Goal: Task Accomplishment & Management: Manage account settings

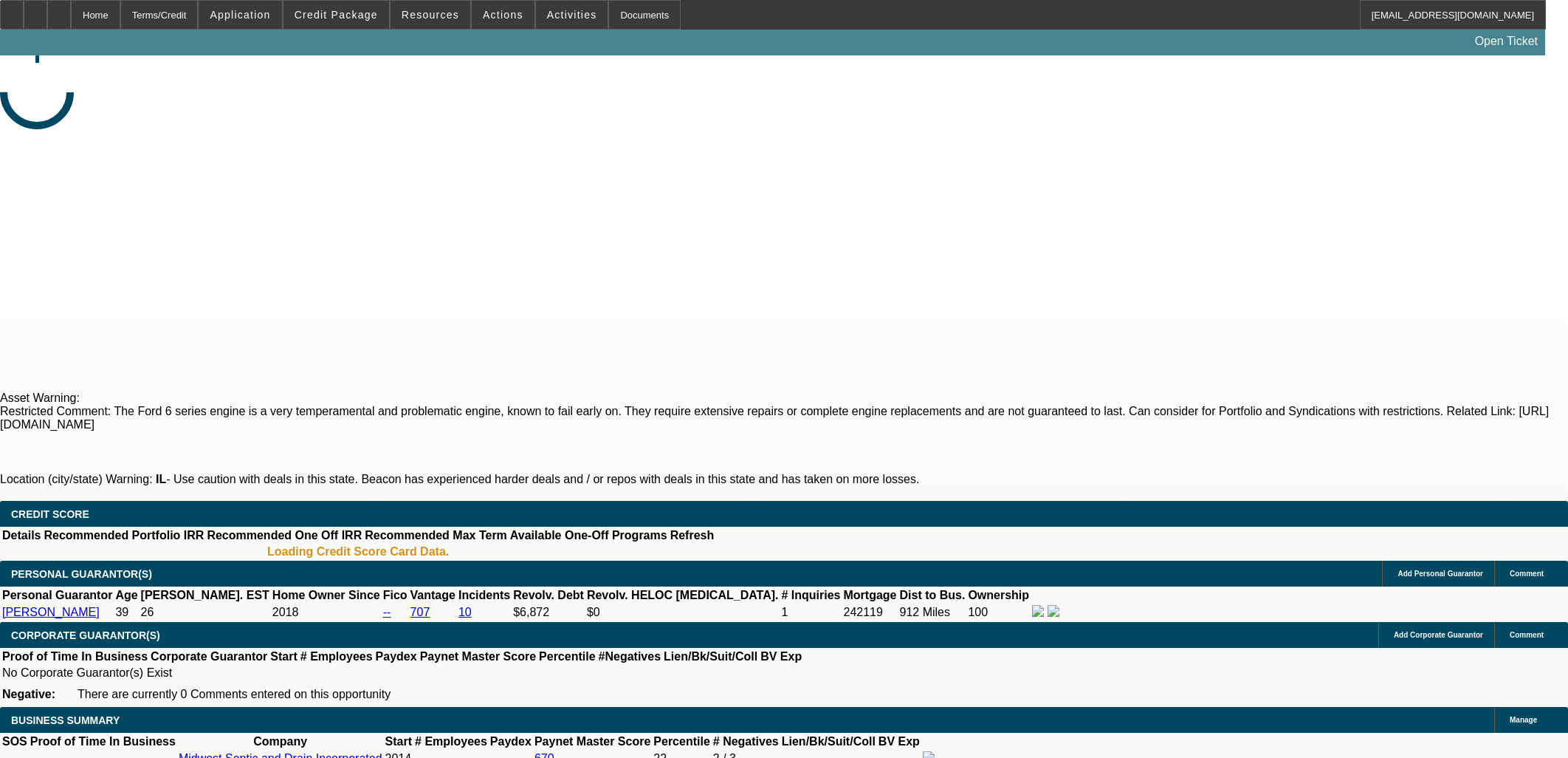
select select "0"
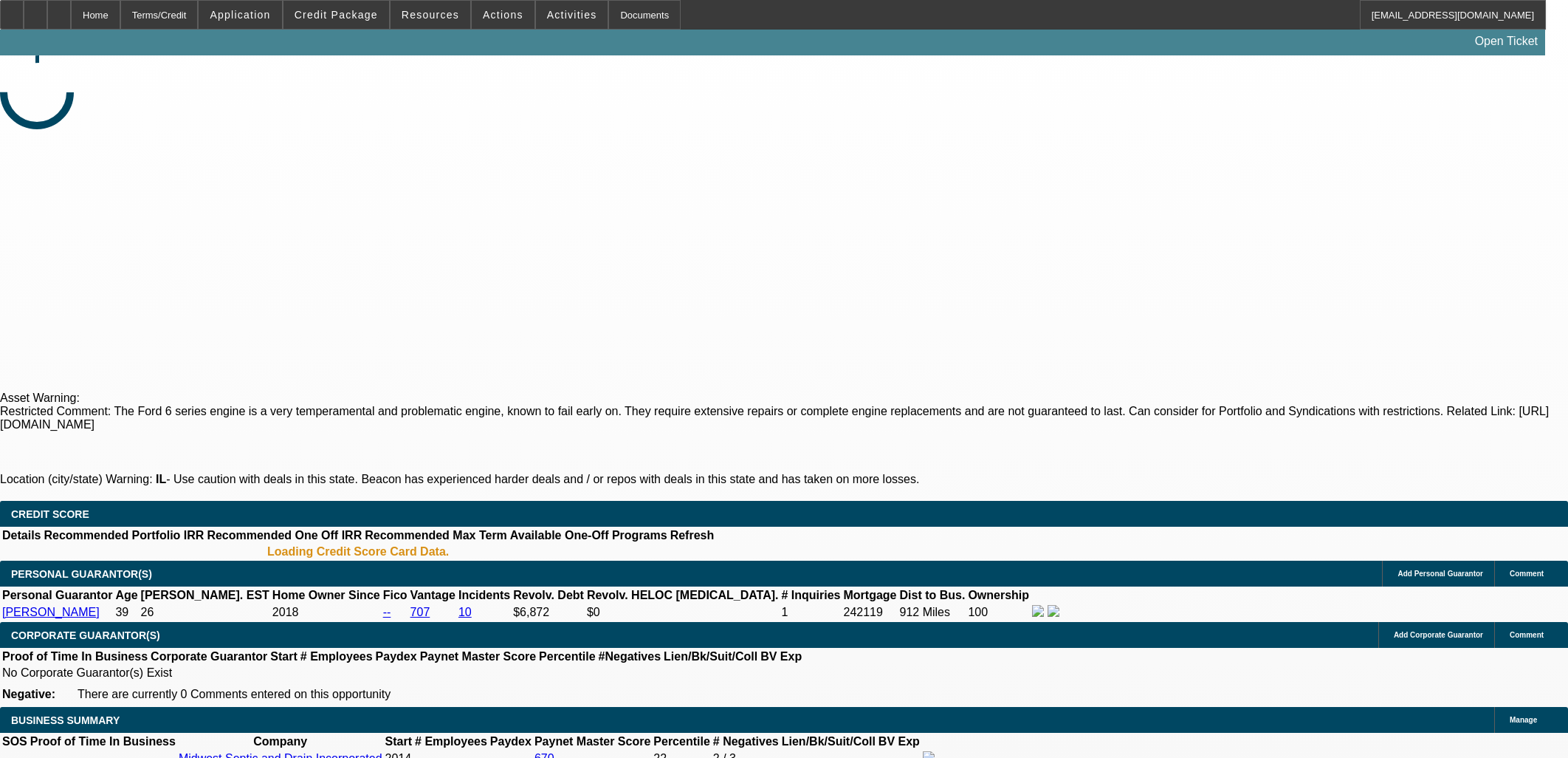
select select "0"
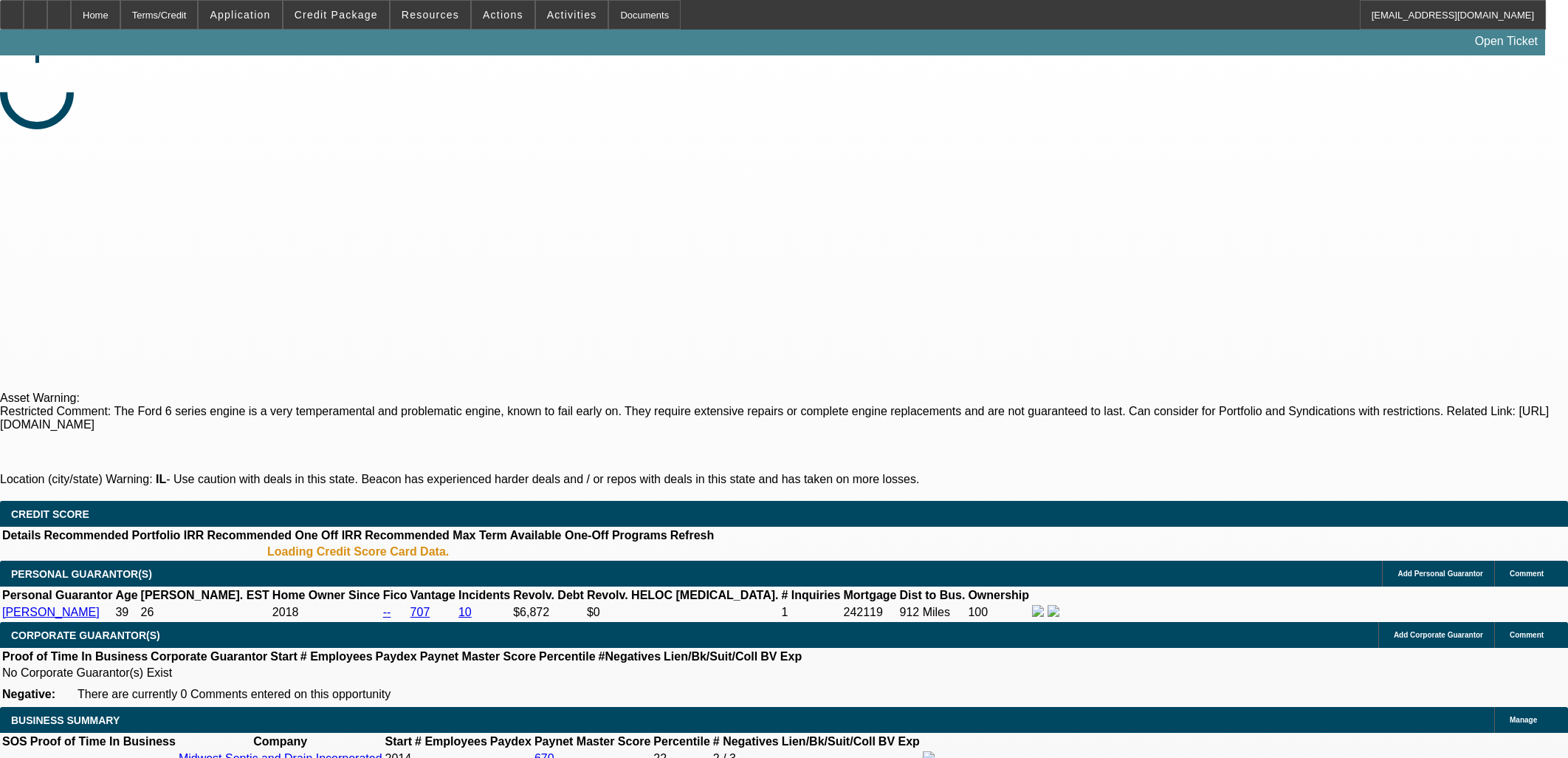
select select "0"
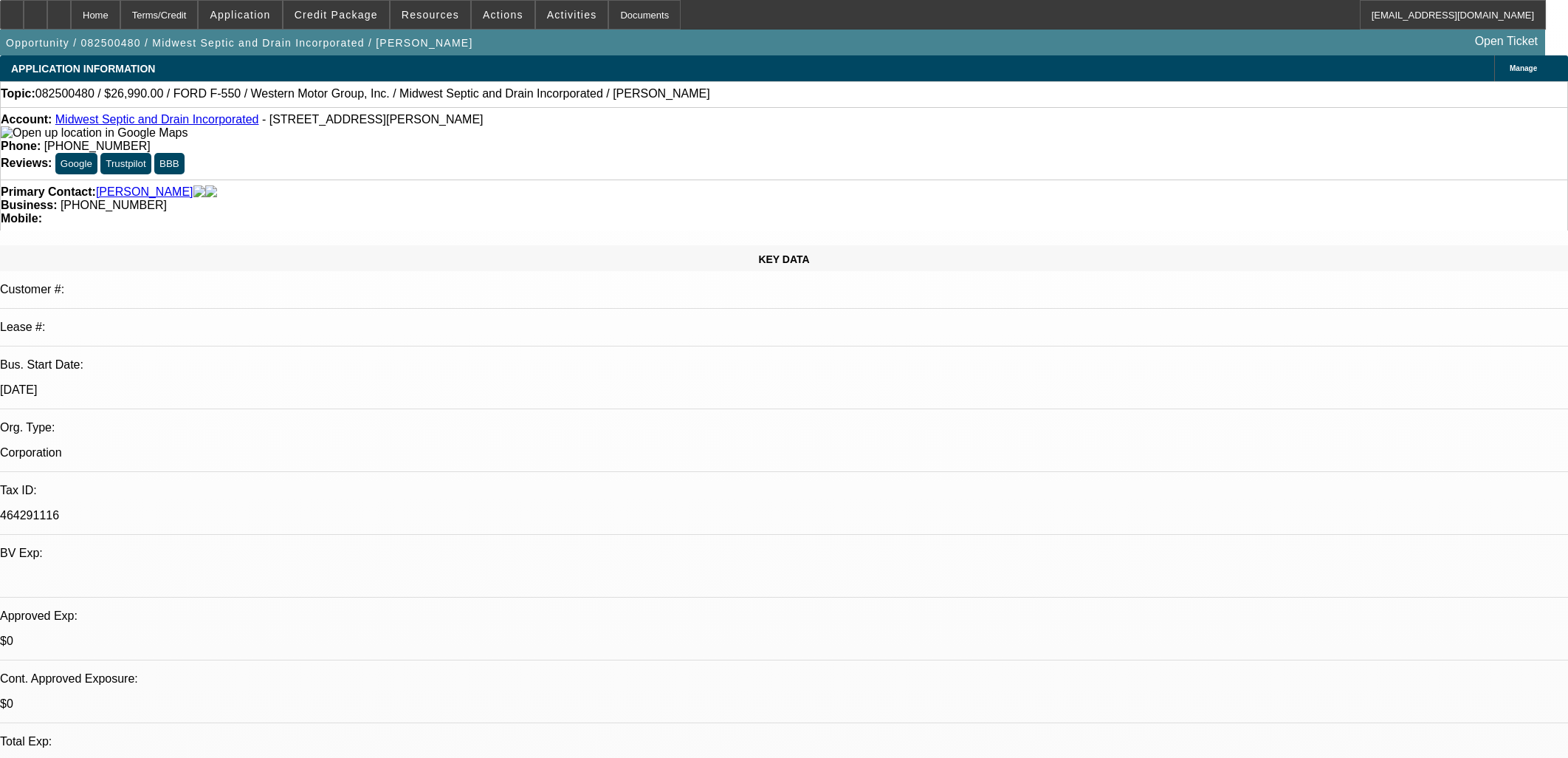
select select "1"
select select "6"
select select "1"
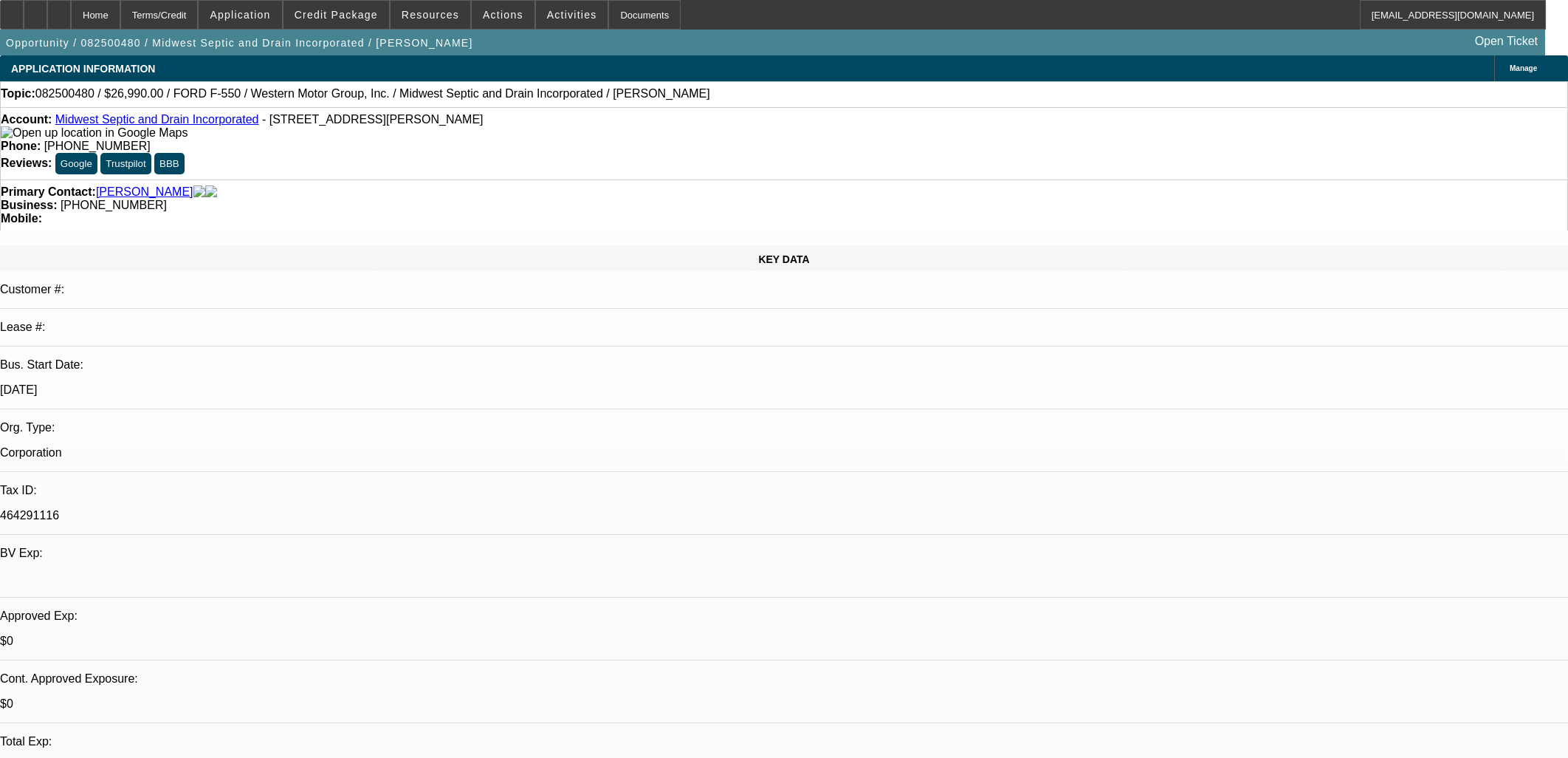
select select "6"
select select "1"
select select "6"
select select "1"
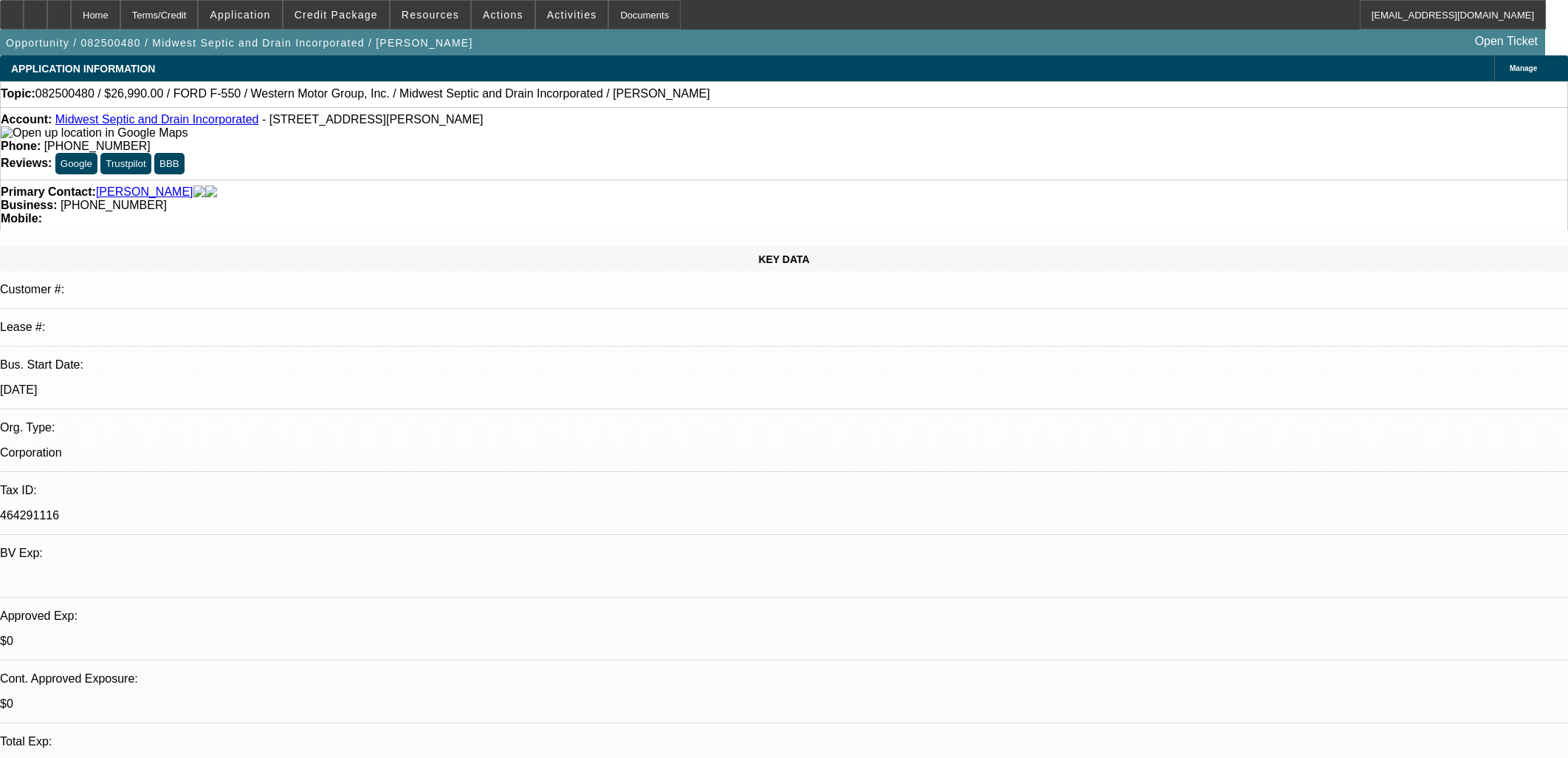
select select "1"
select select "6"
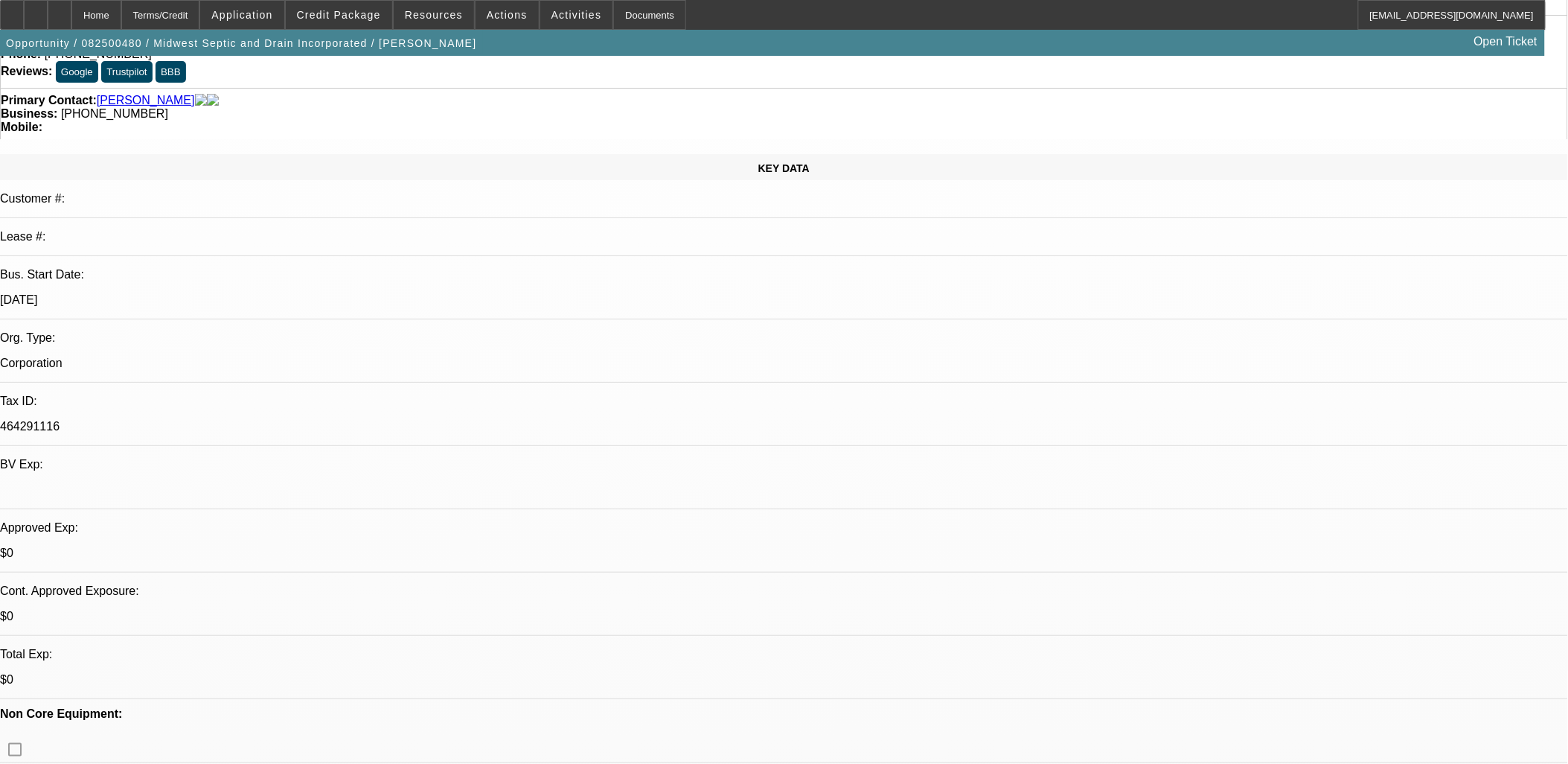
scroll to position [165, 0]
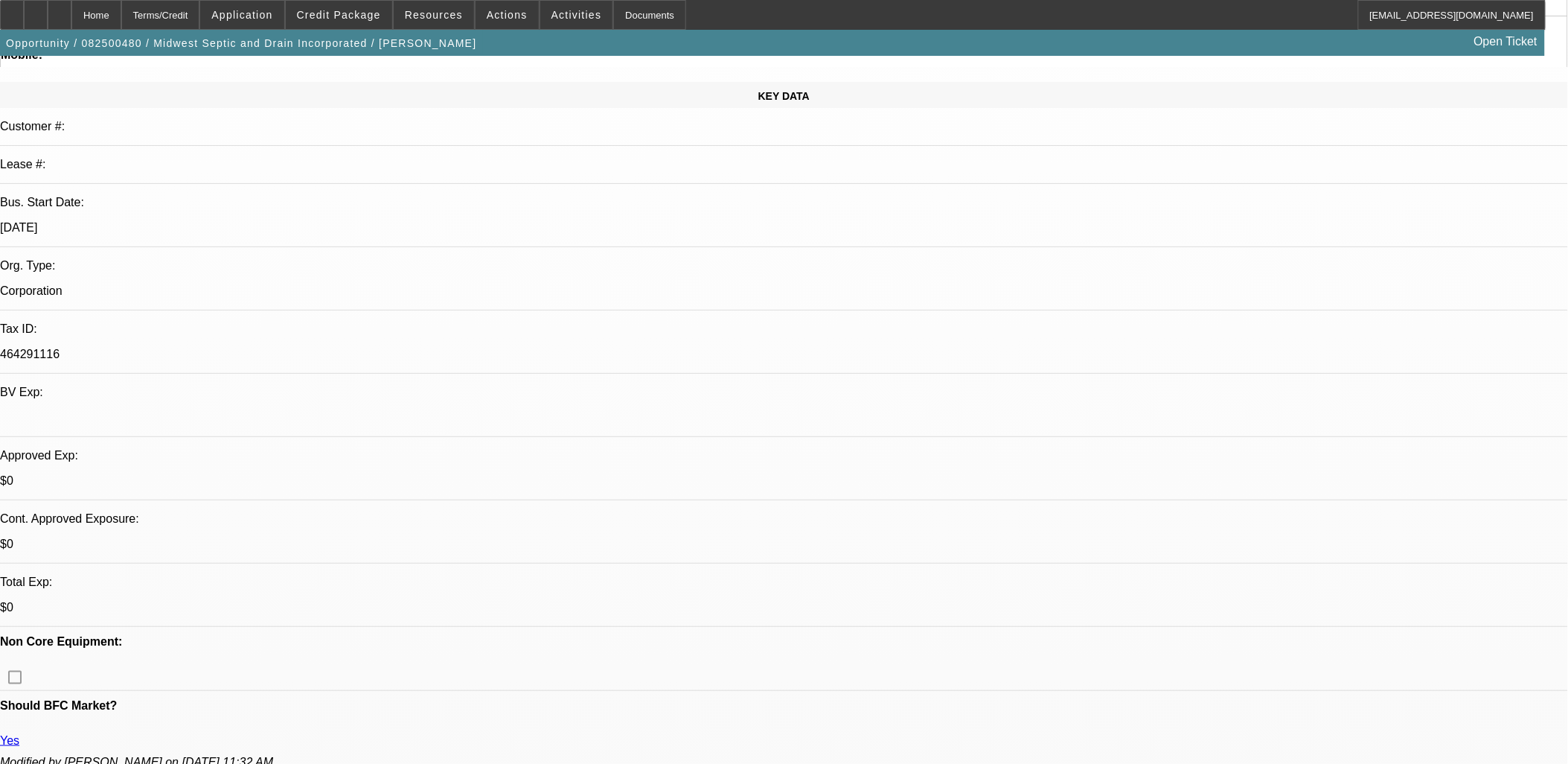
drag, startPoint x: 999, startPoint y: 626, endPoint x: 1013, endPoint y: 644, distance: 22.8
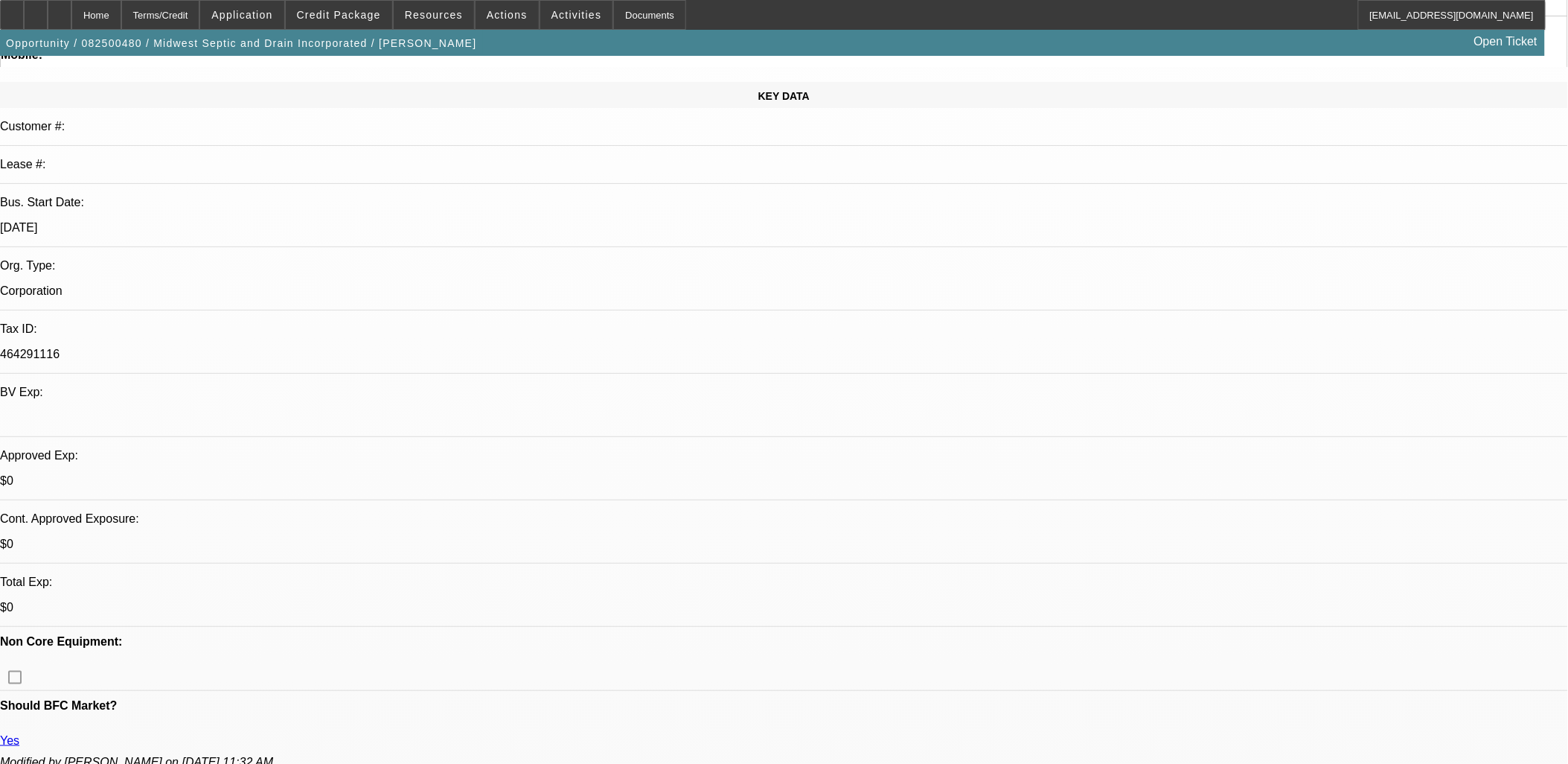
drag, startPoint x: 1008, startPoint y: 638, endPoint x: 1002, endPoint y: 632, distance: 8.5
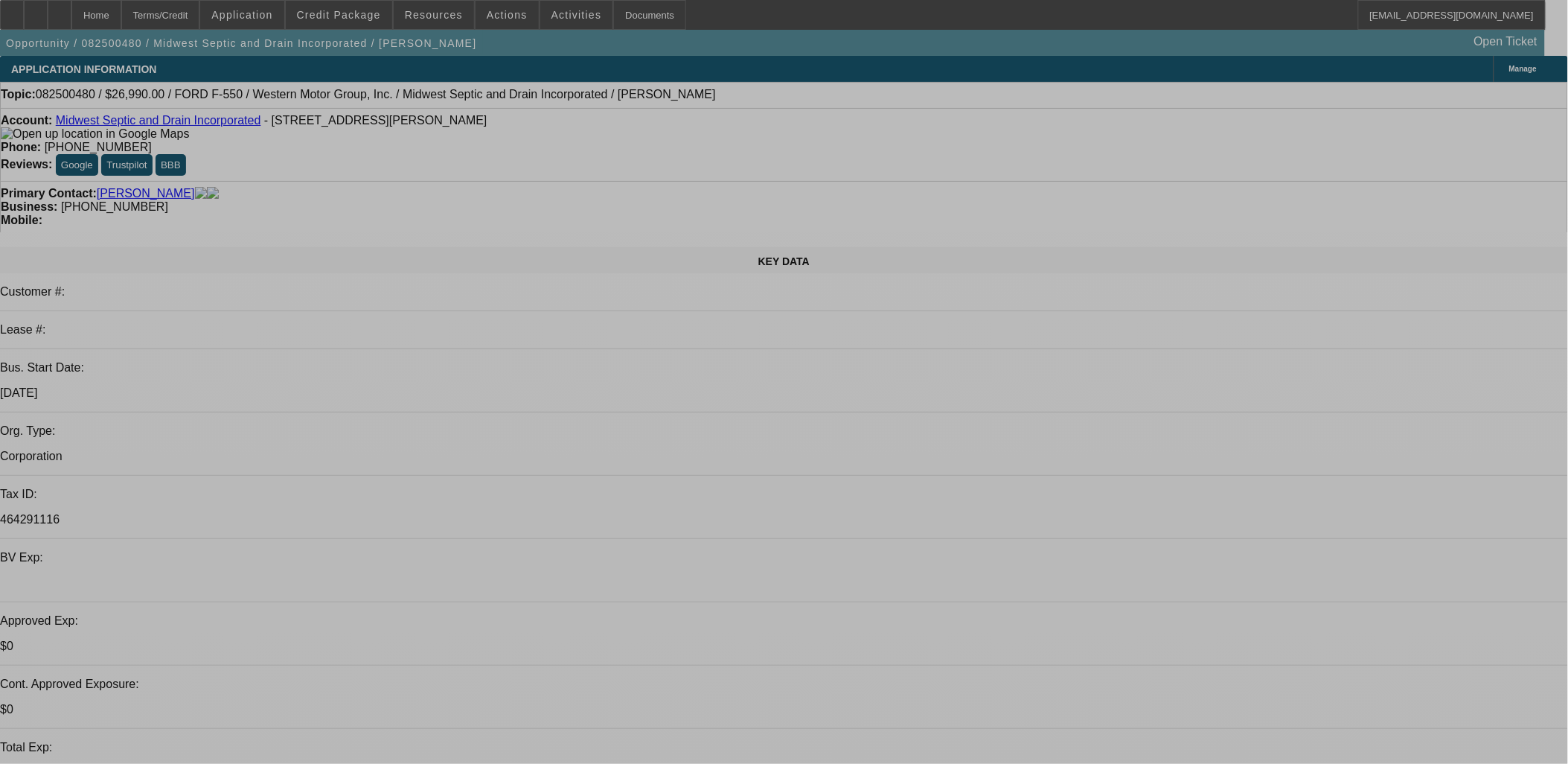
select select "0"
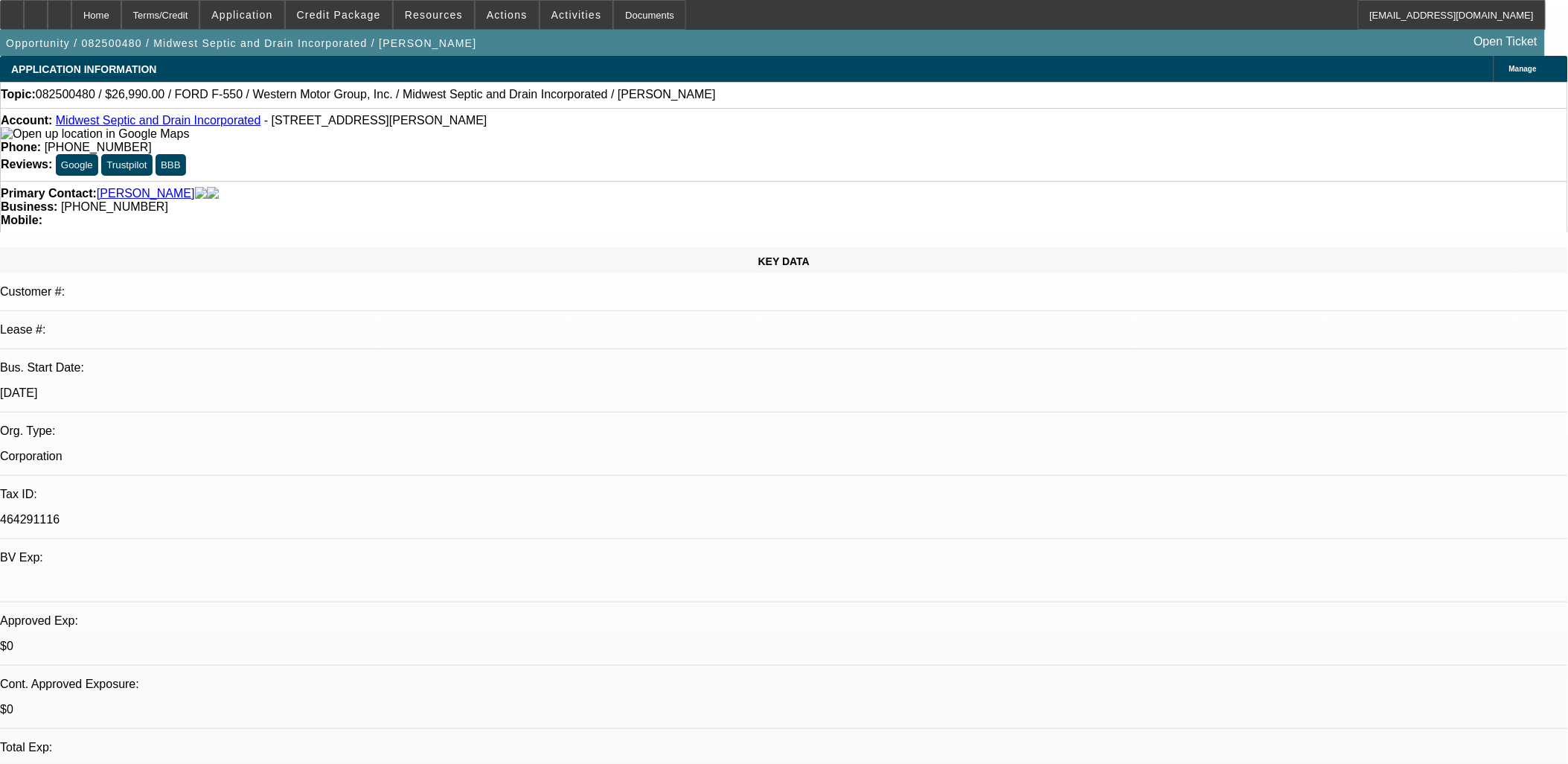
select select "0"
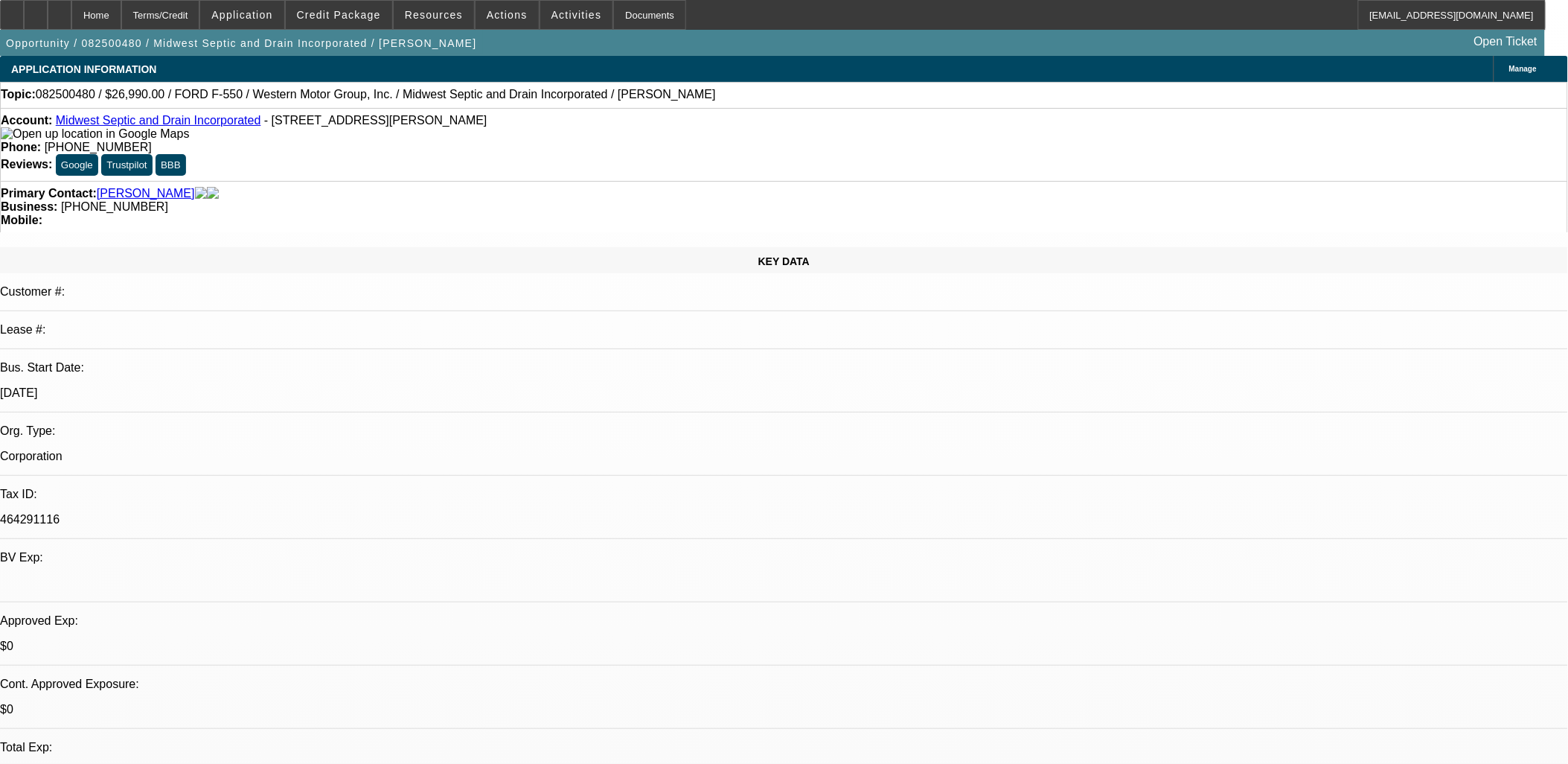
select select "0"
select select "1"
select select "6"
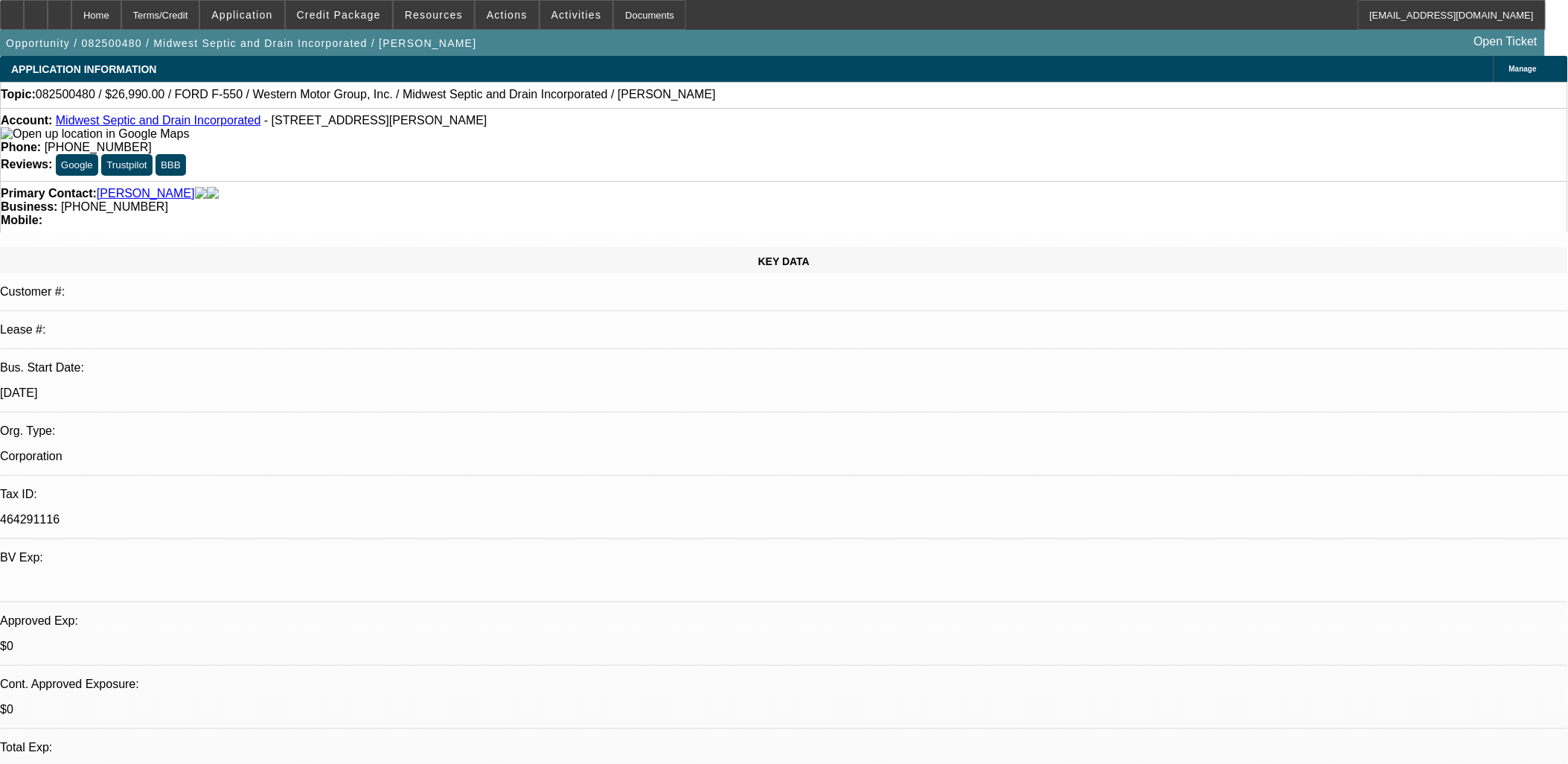
select select "1"
select select "6"
select select "1"
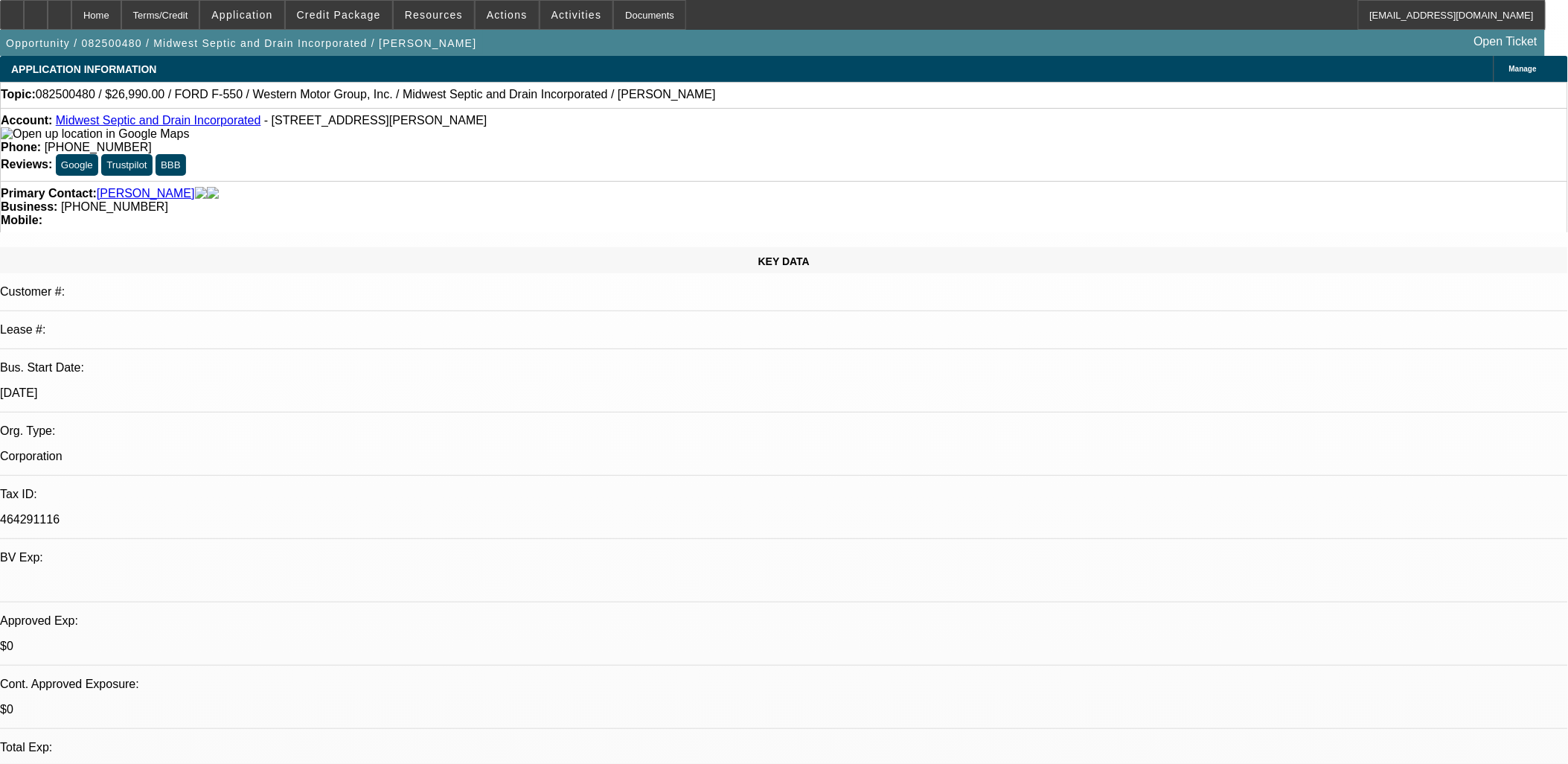
select select "6"
select select "1"
select select "6"
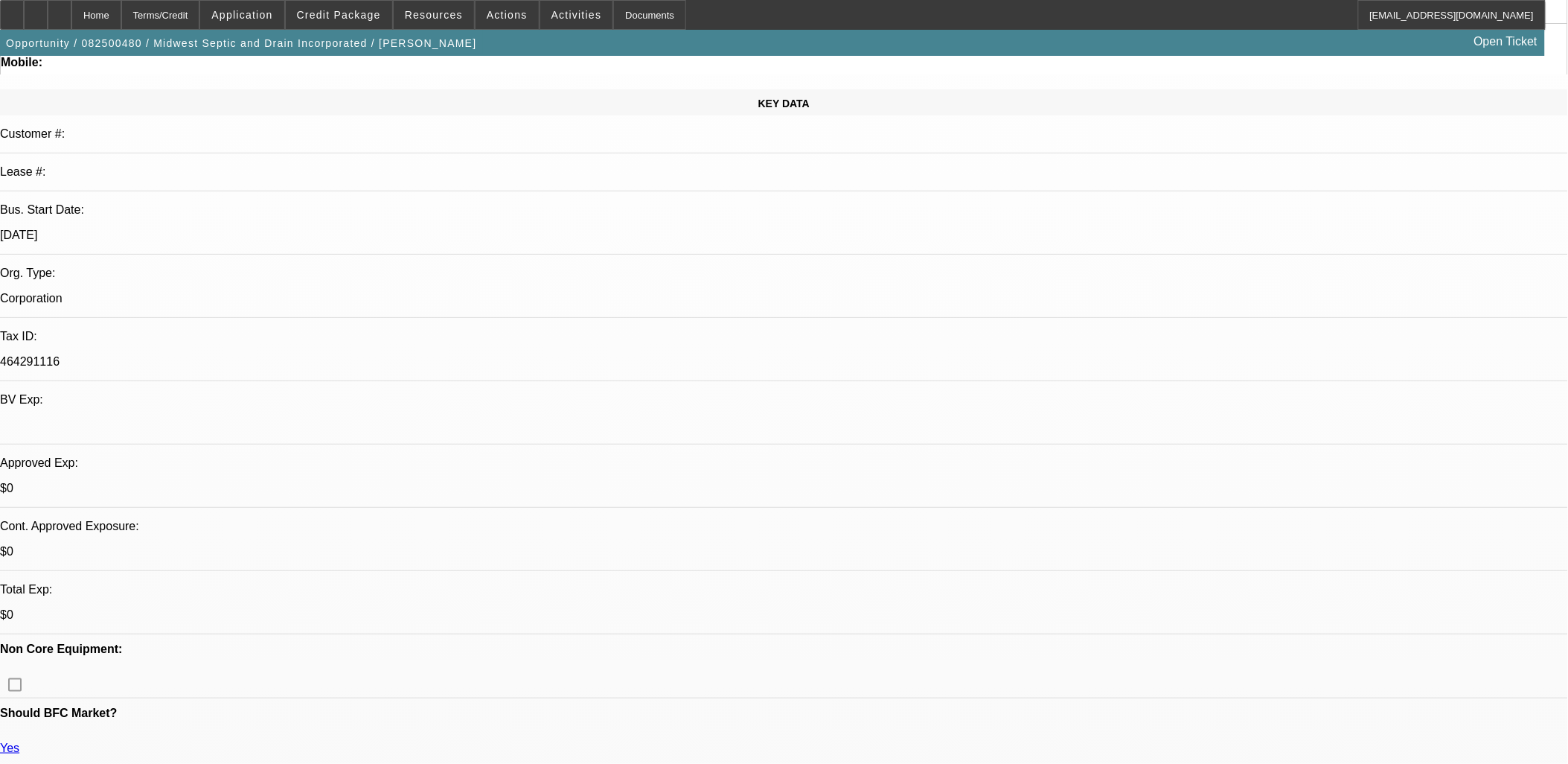
scroll to position [165, 0]
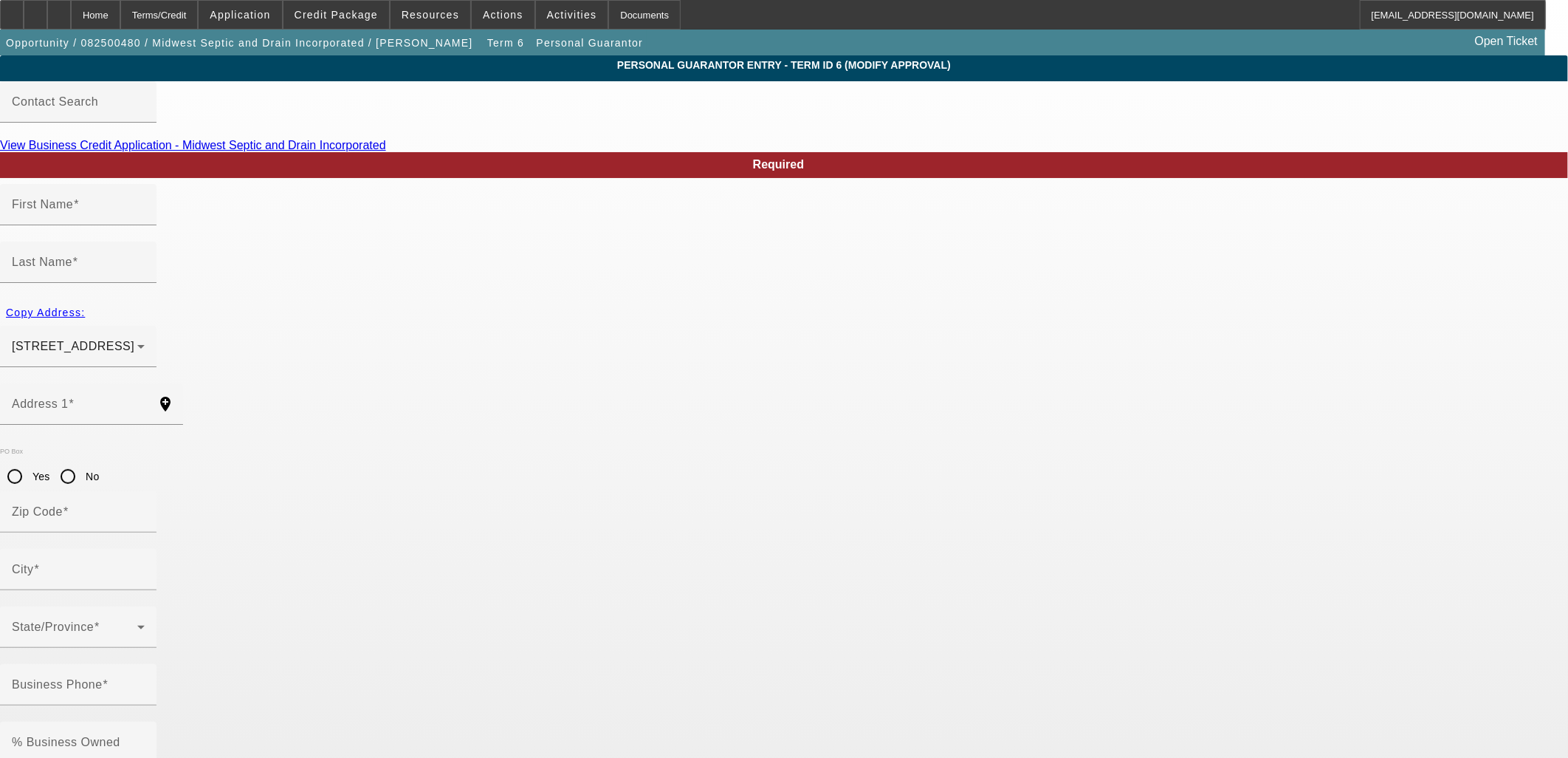
type input "Josh"
type input "Hubbard"
type input "1334 East Odin Drive"
radio input "true"
type input "34434"
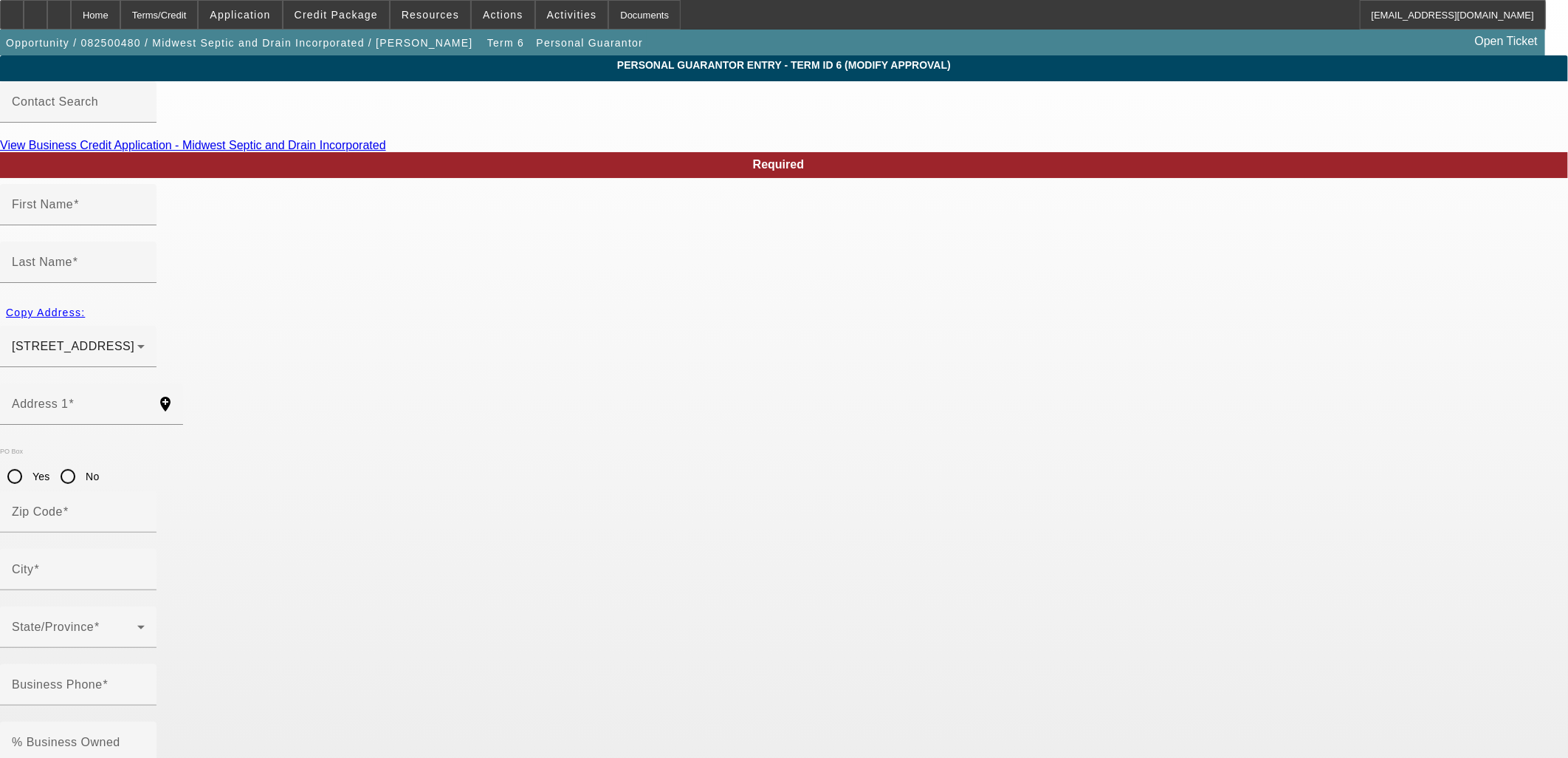
type input "Citrus Springs"
type input "[PHONE_NUMBER]"
type input "100"
type input "338-82-7549"
type input "mwdrain@yahoo.com"
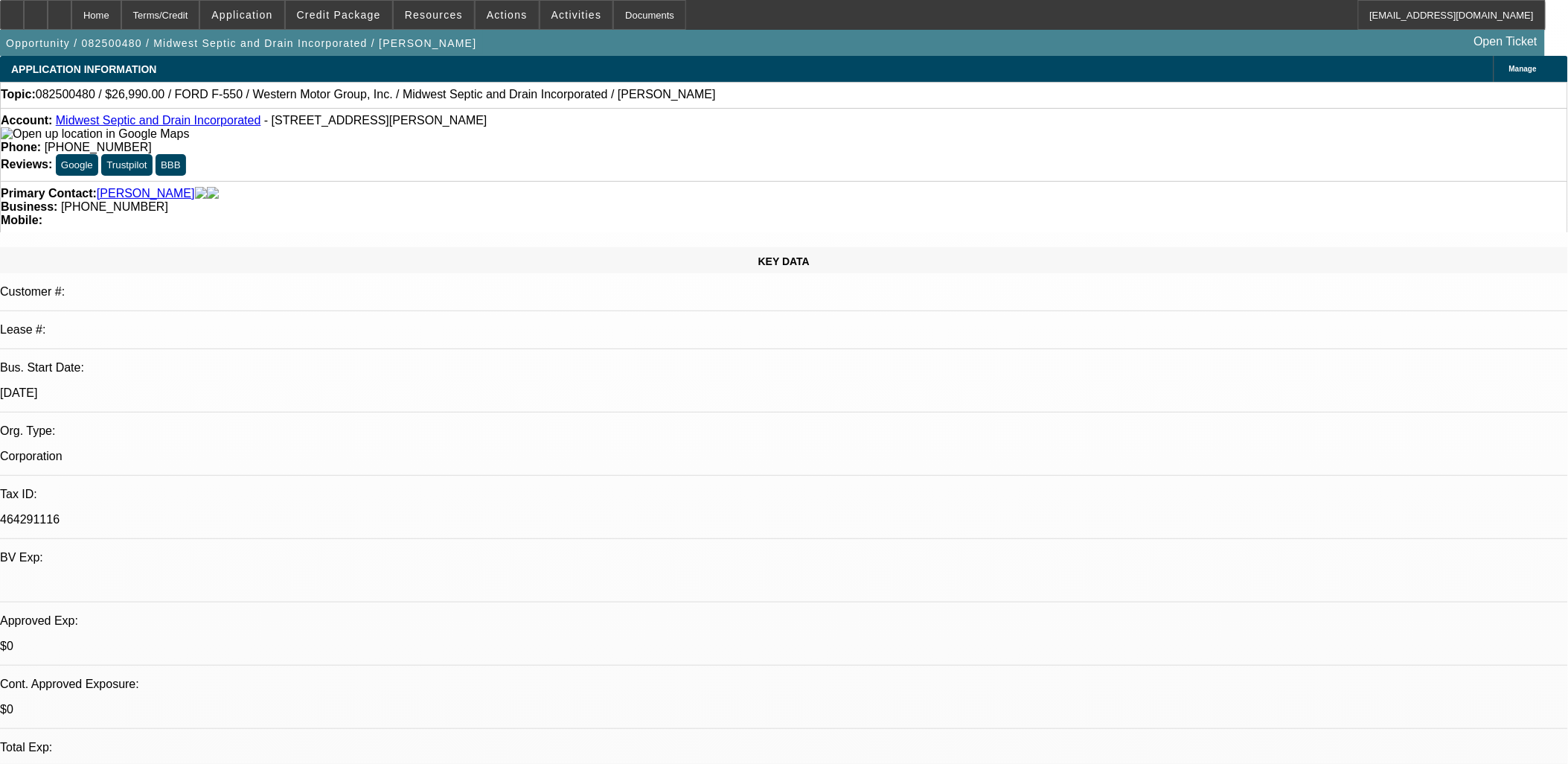
select select "0"
select select "6"
select select "0"
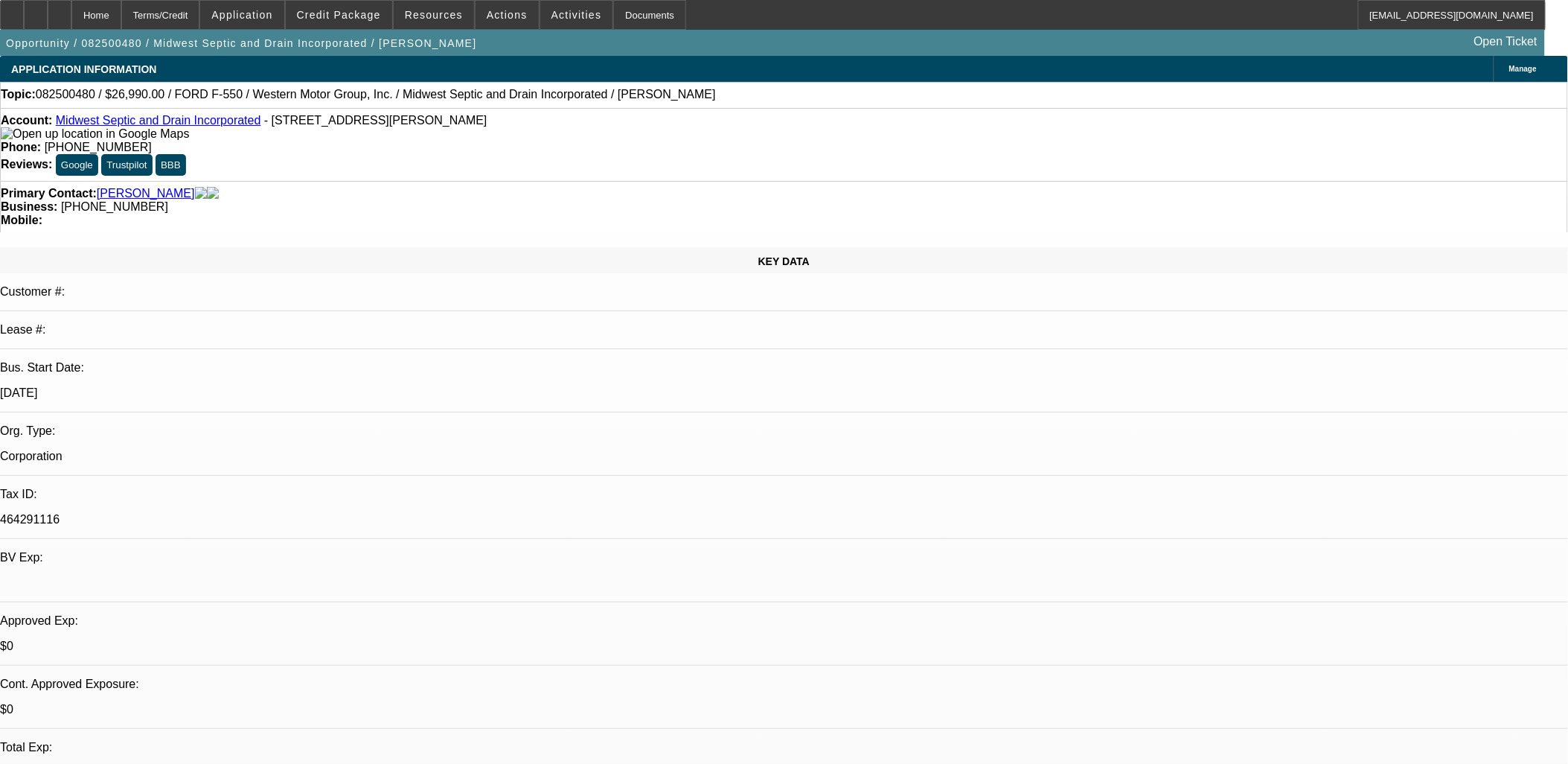
select select "0"
select select "6"
select select "0"
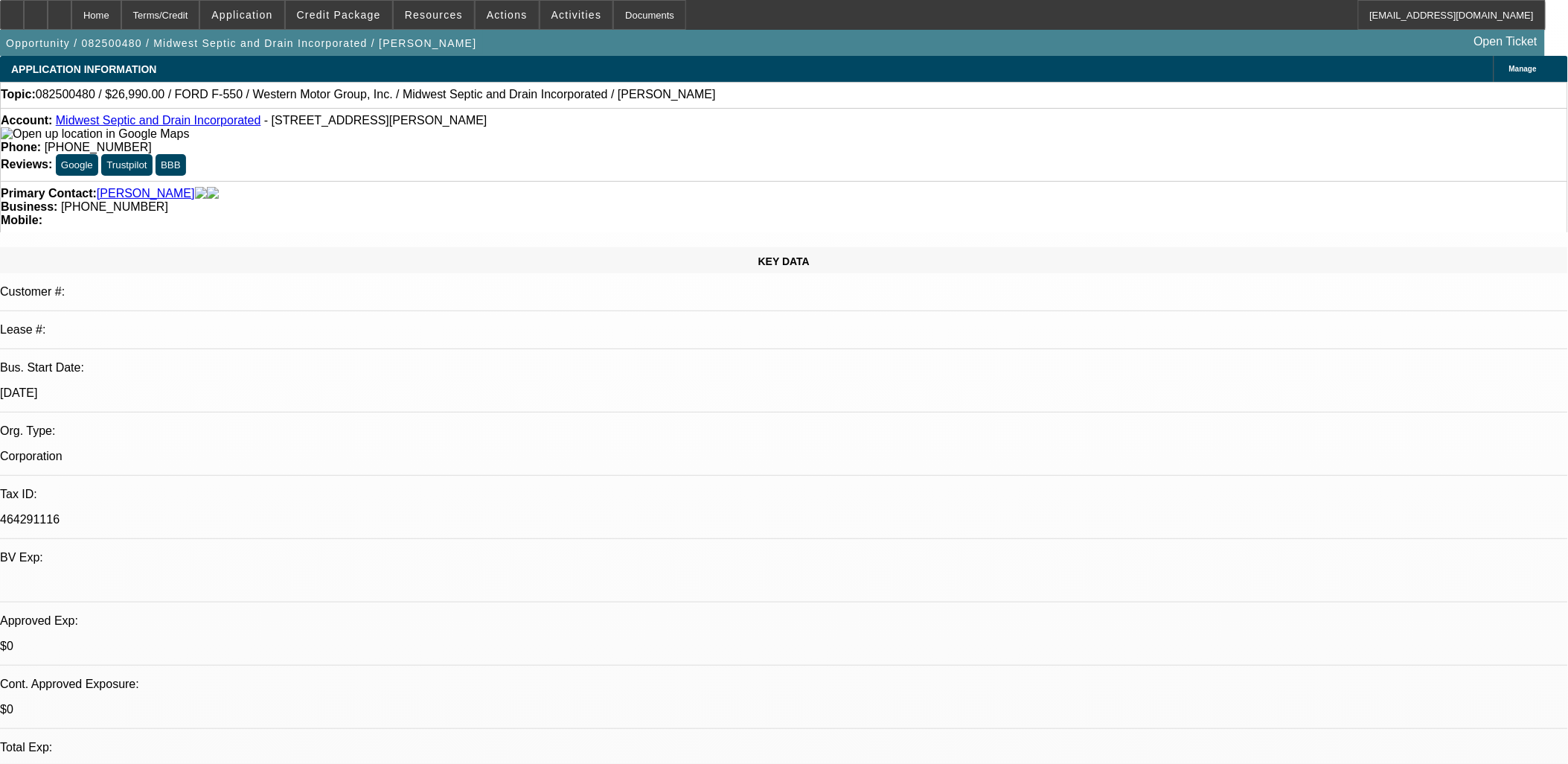
select select "0"
select select "6"
select select "0"
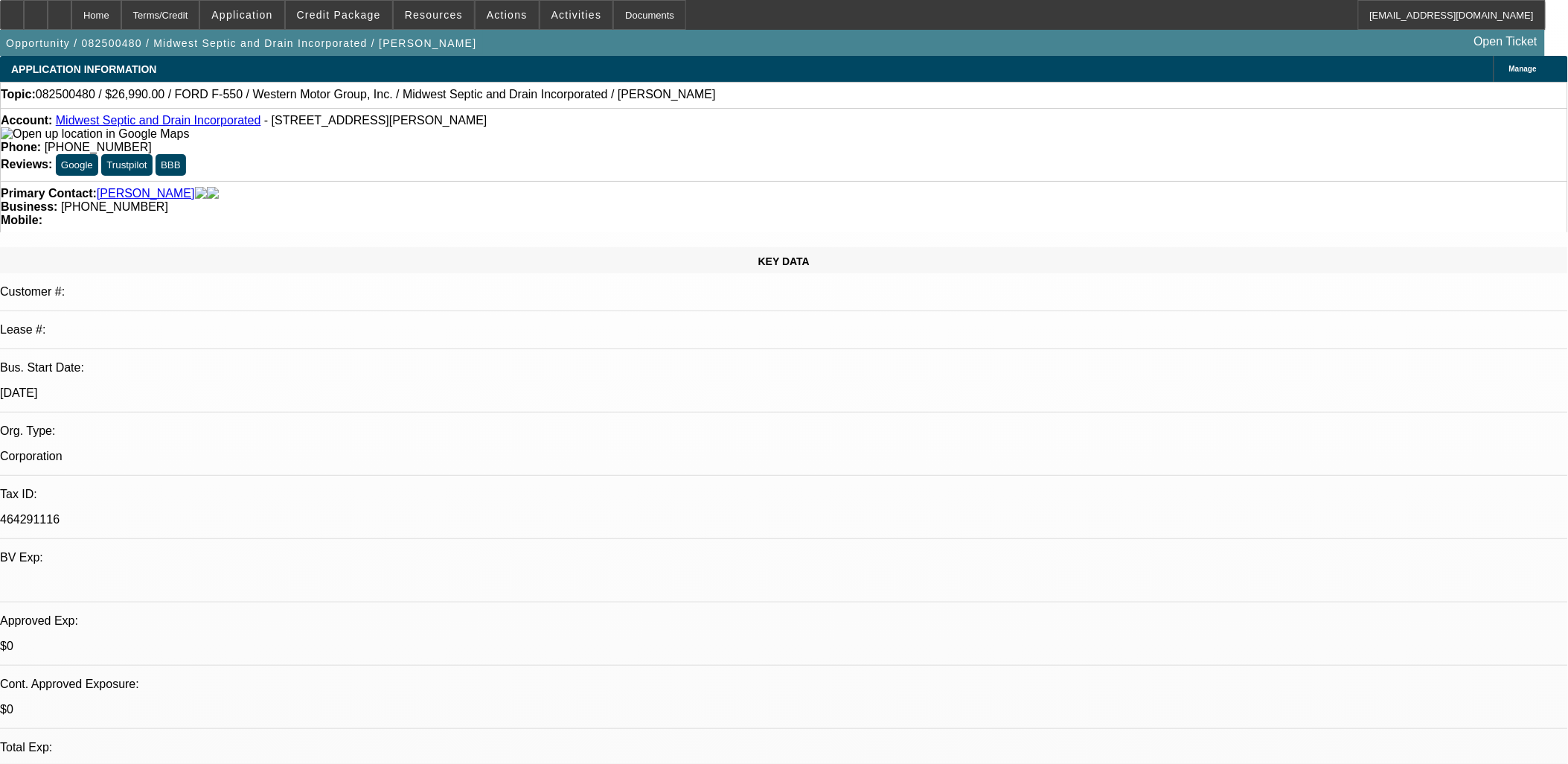
select select "6"
drag, startPoint x: 1144, startPoint y: 202, endPoint x: 1109, endPoint y: 228, distance: 43.6
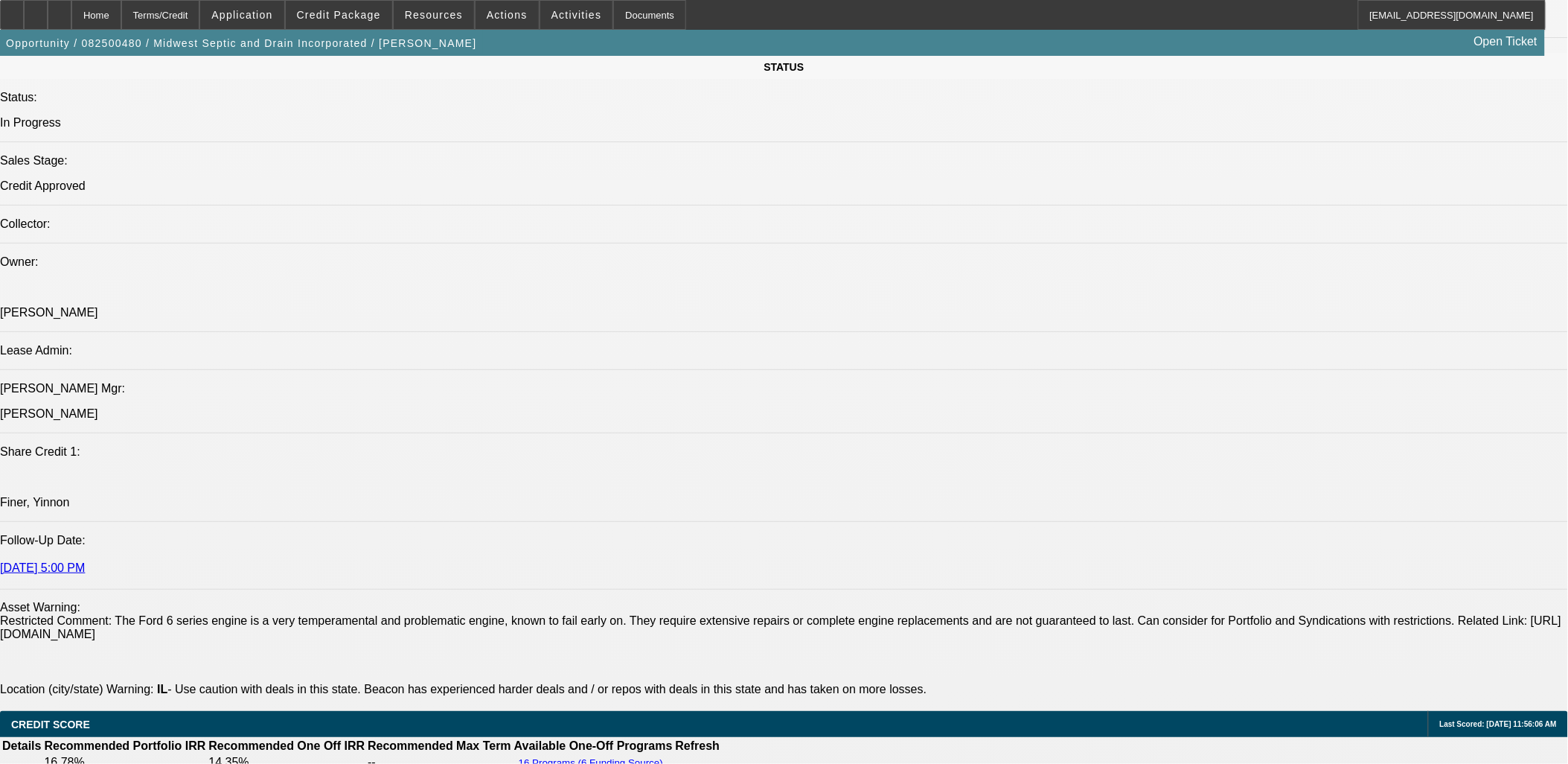
scroll to position [1489, 0]
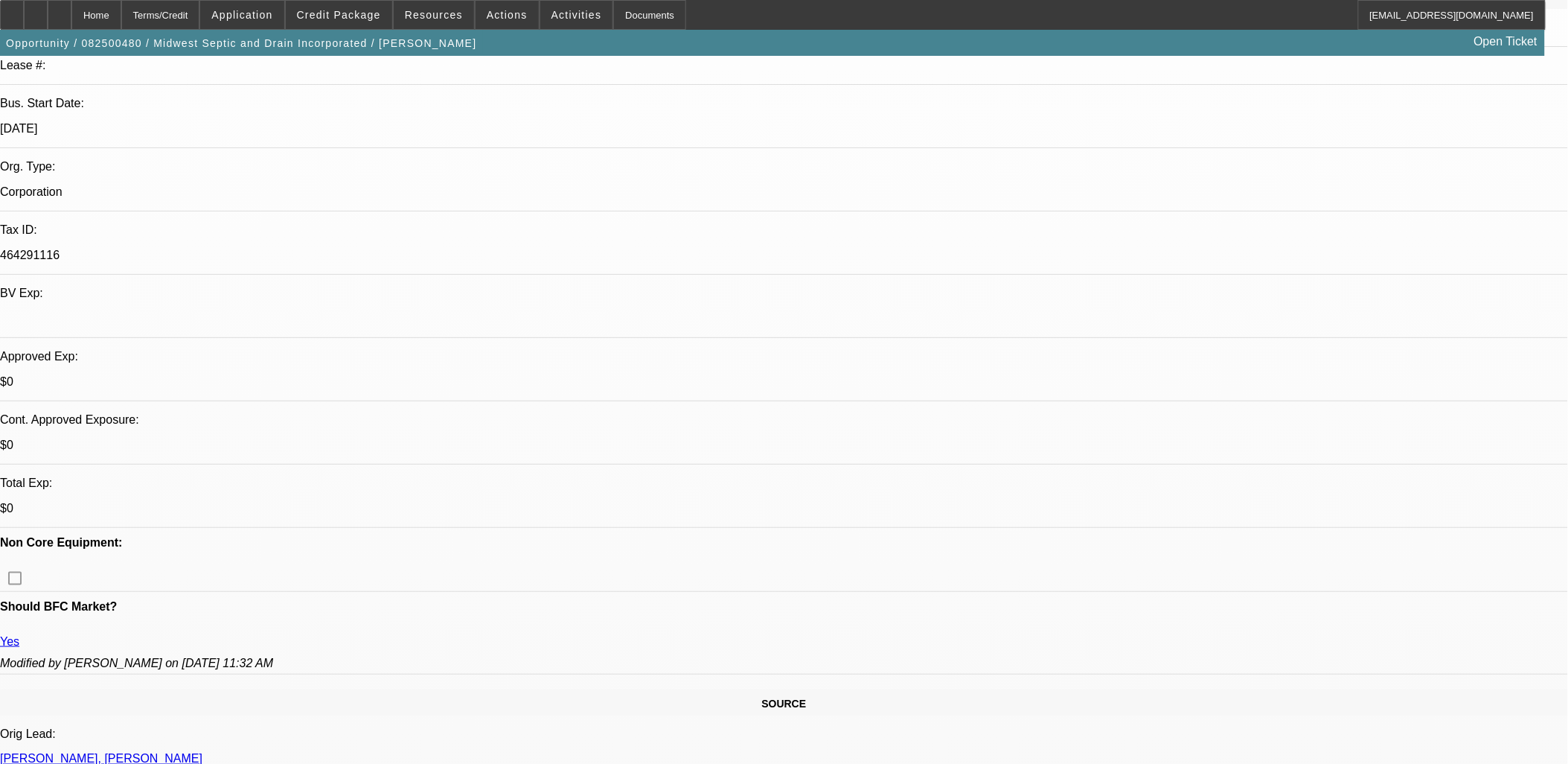
scroll to position [248, 0]
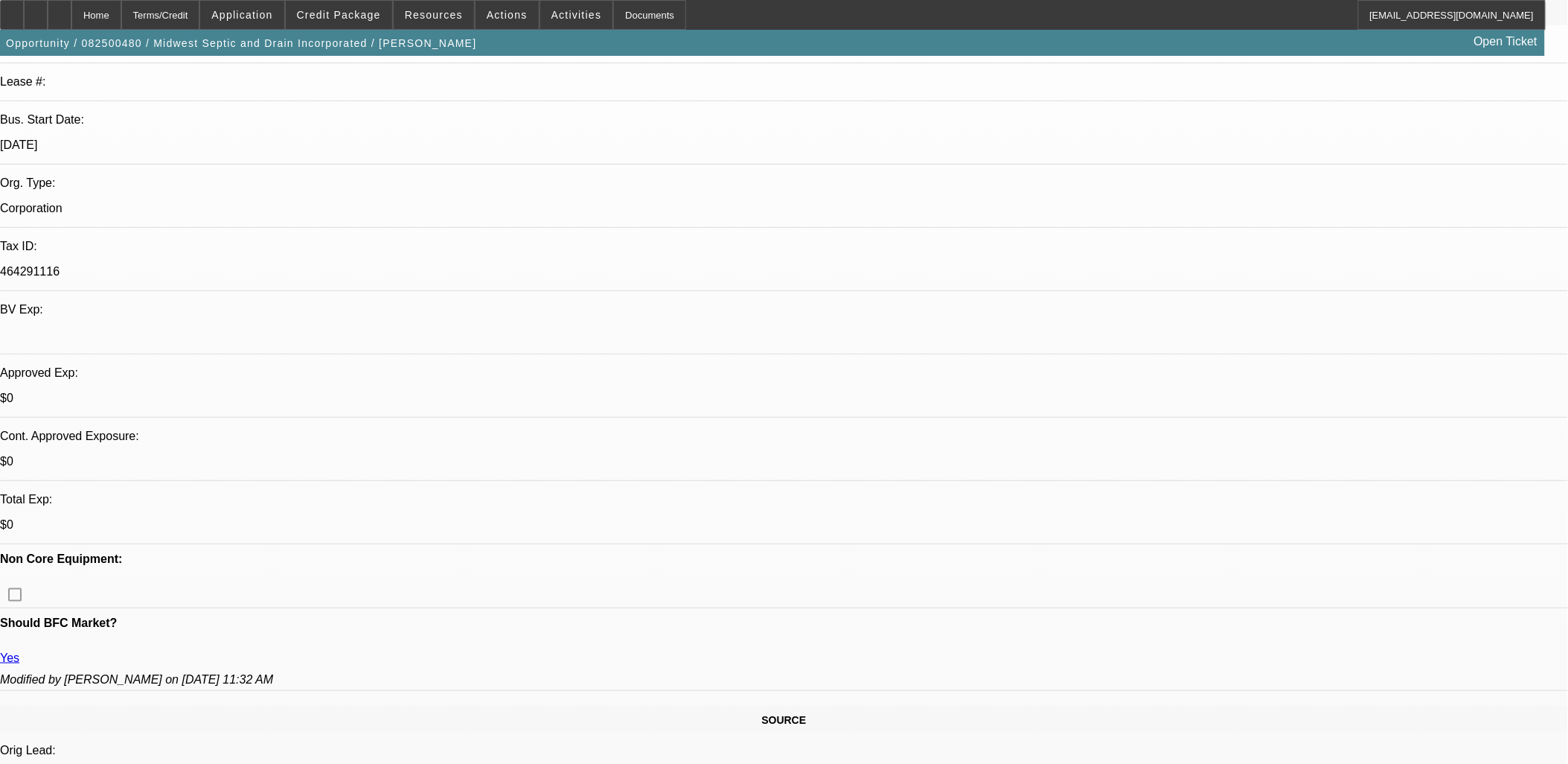
drag, startPoint x: 954, startPoint y: 122, endPoint x: 952, endPoint y: 113, distance: 9.2
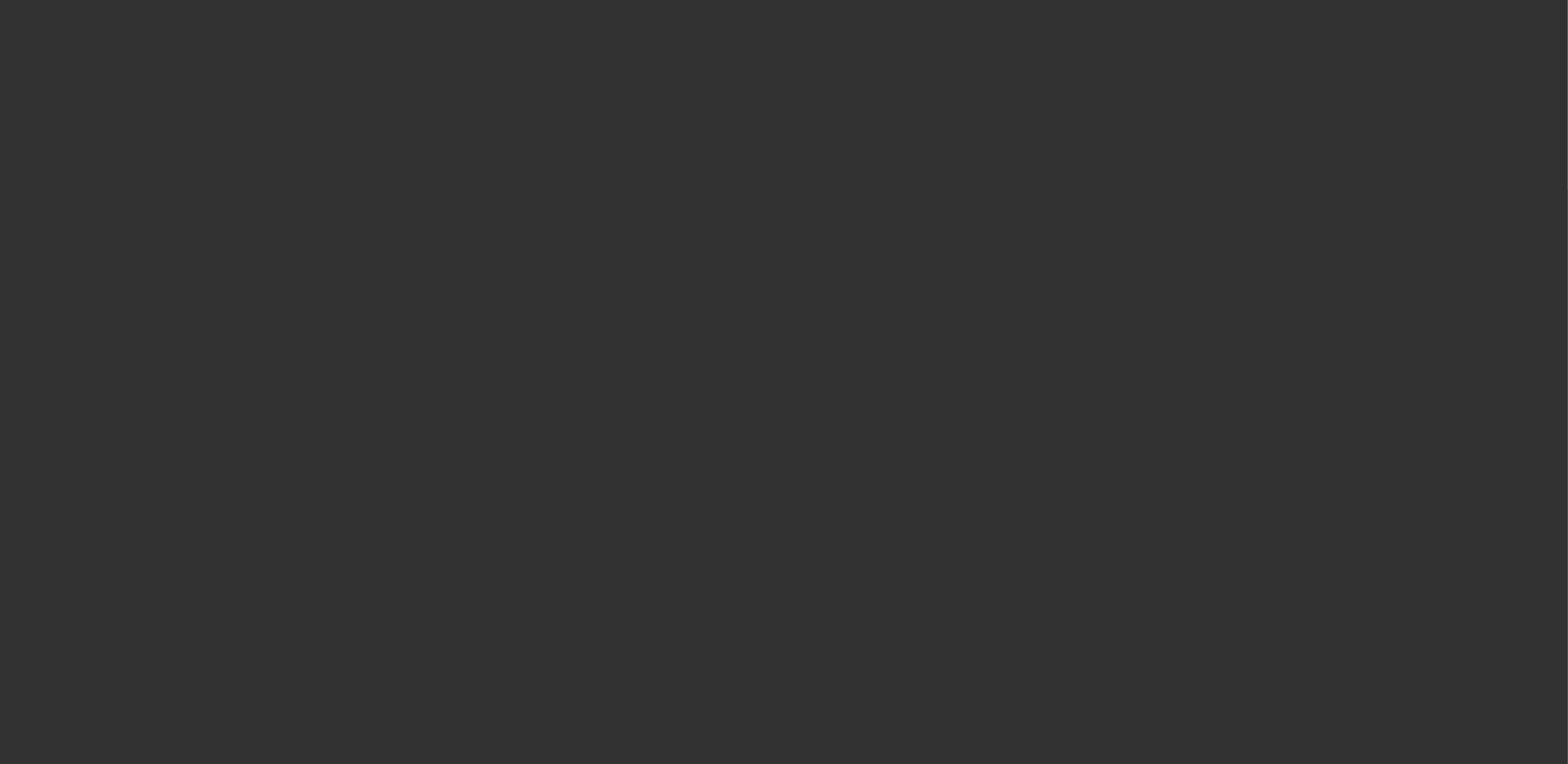
scroll to position [0, 0]
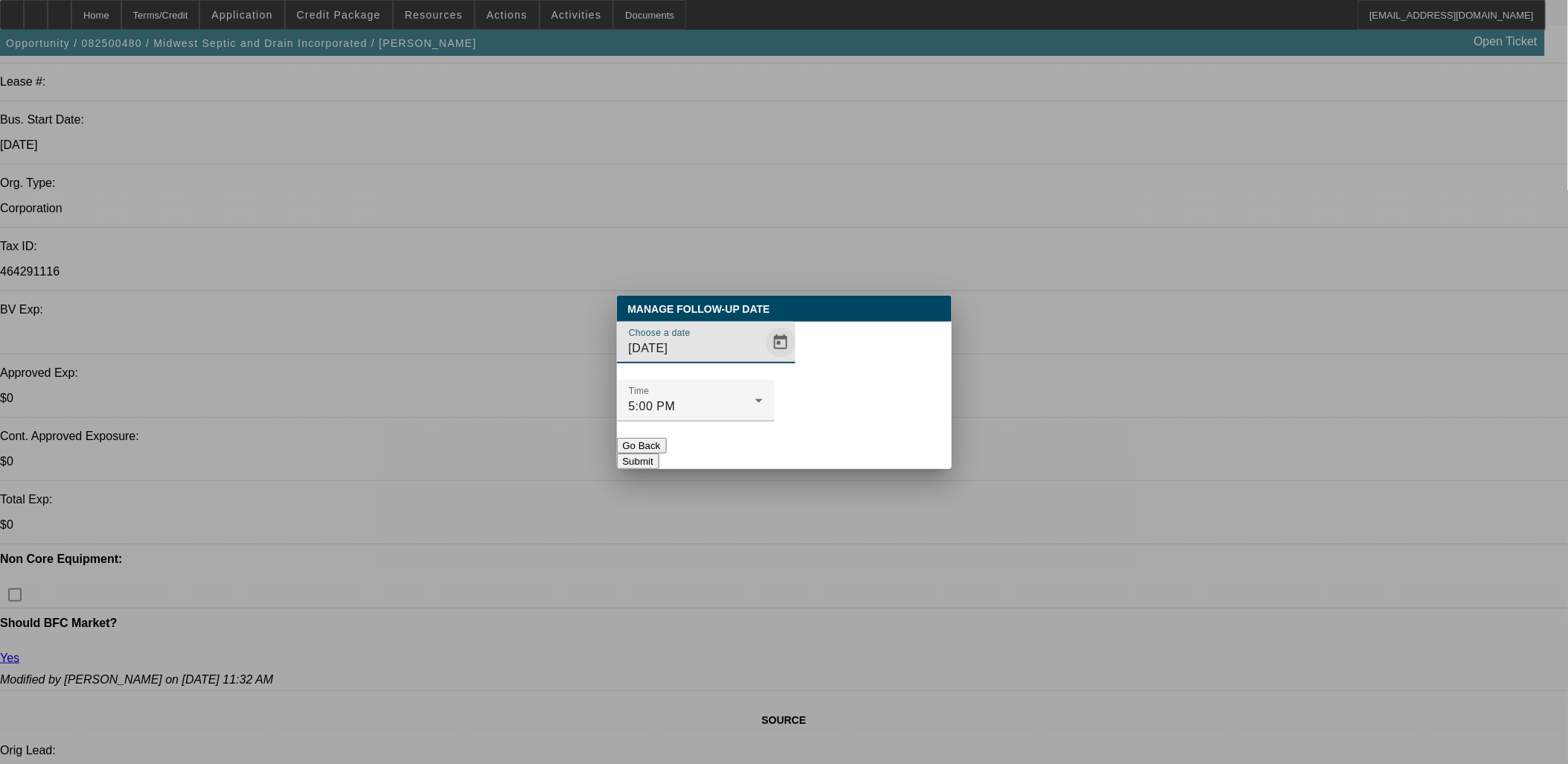
click at [763, 360] on span "Open calendar" at bounding box center [780, 342] width 36 height 36
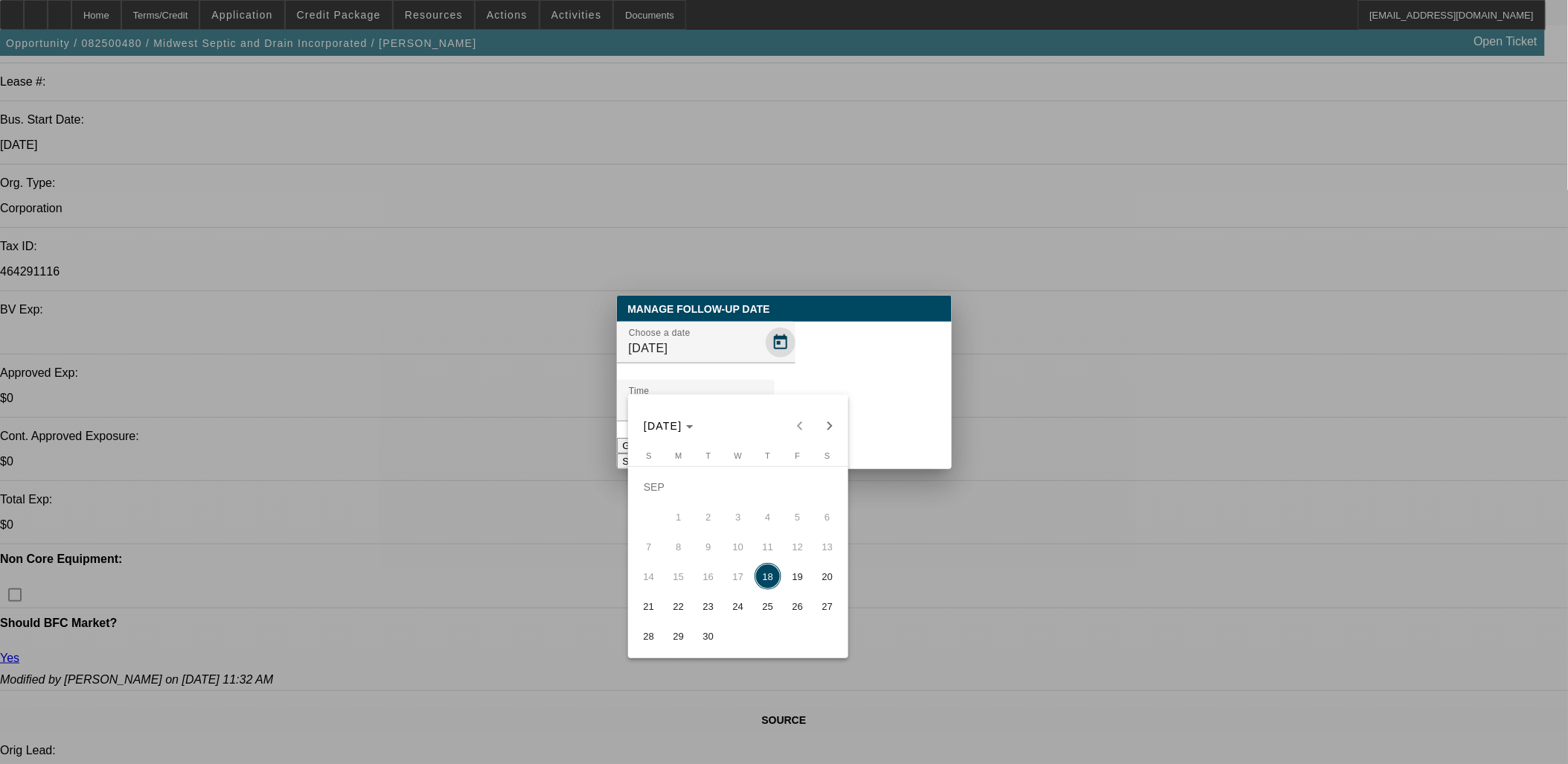
click at [746, 371] on div at bounding box center [784, 382] width 1568 height 764
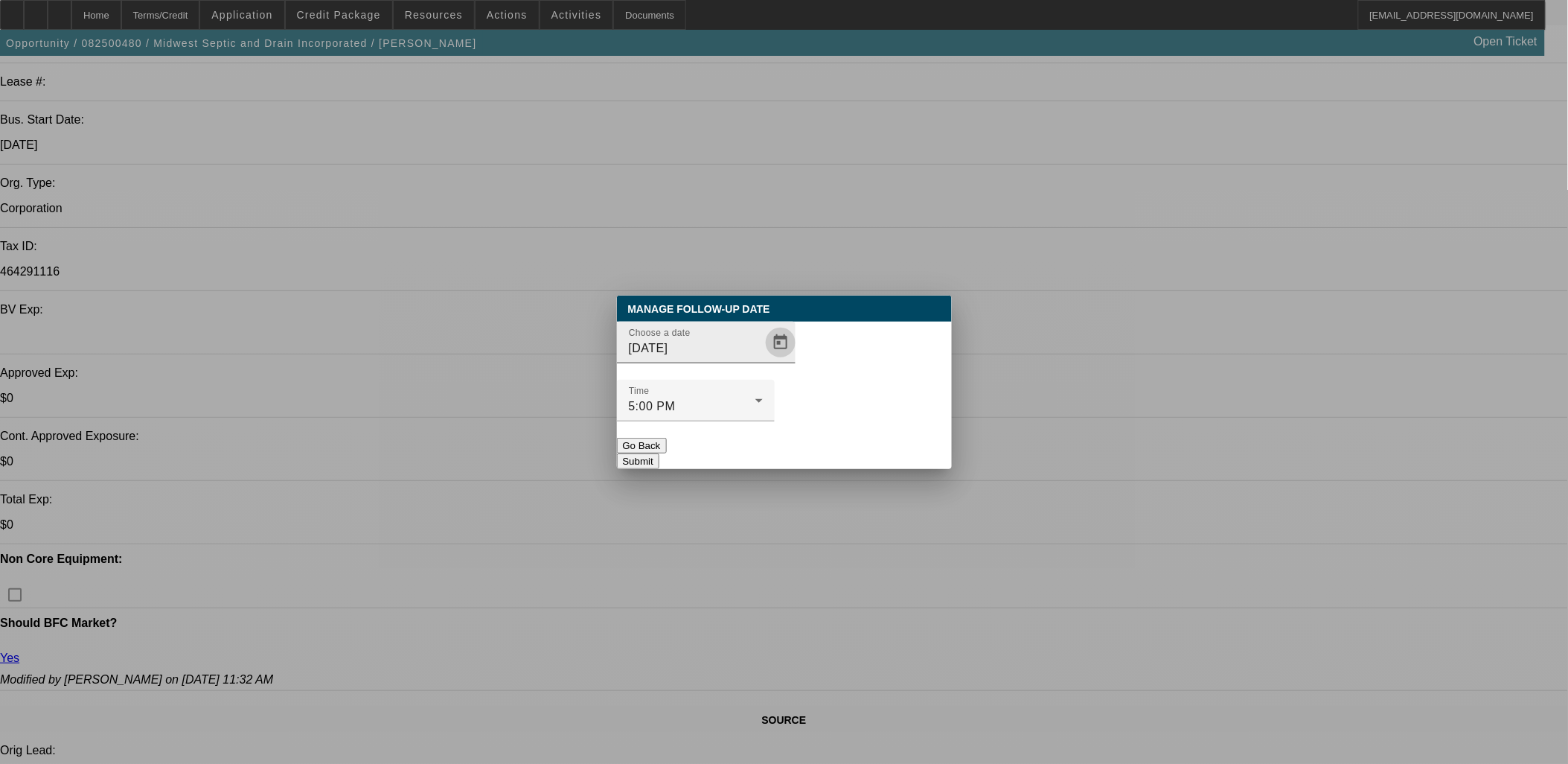
click at [763, 360] on span "Open calendar" at bounding box center [780, 342] width 36 height 36
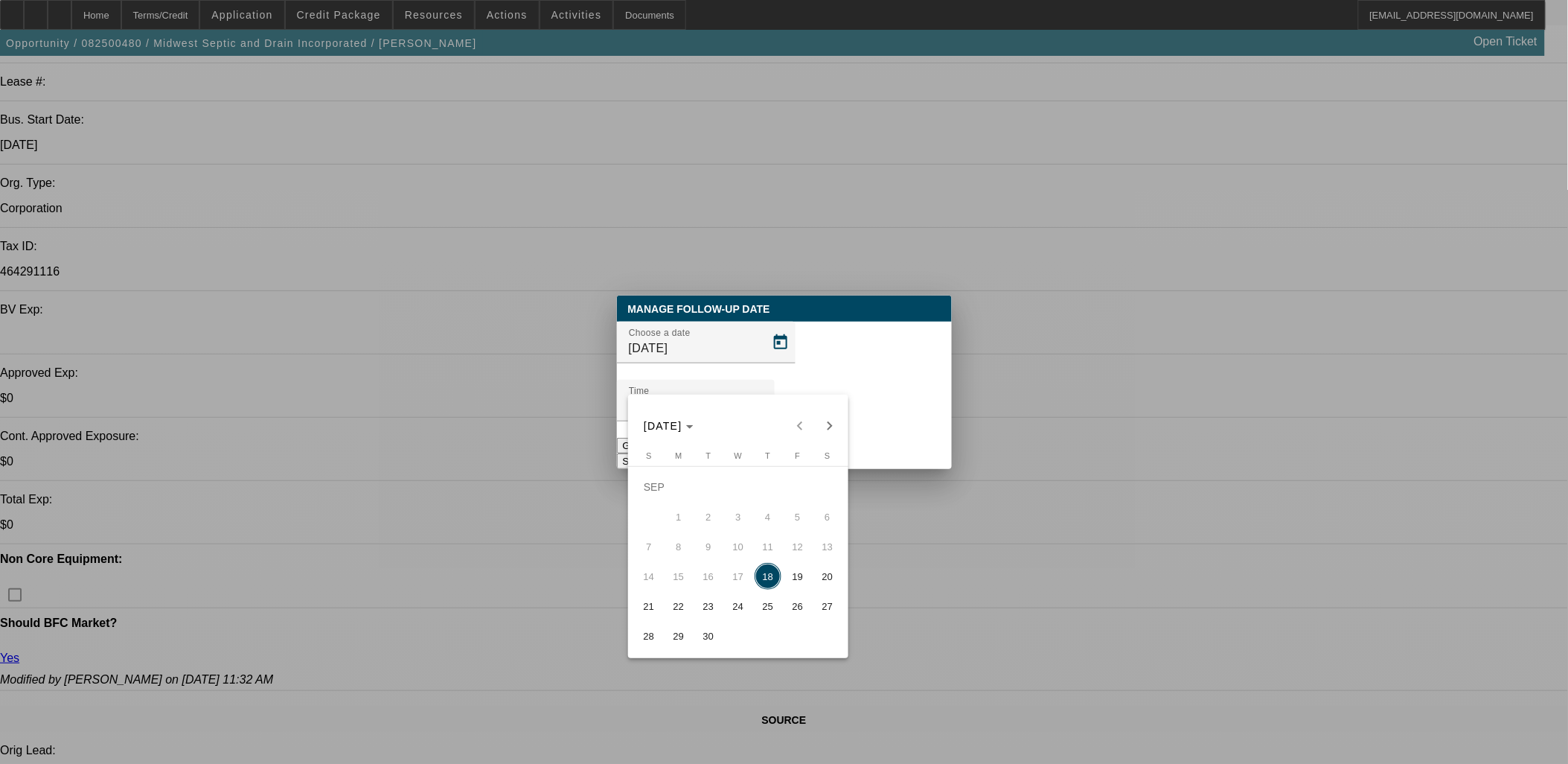
drag, startPoint x: 707, startPoint y: 608, endPoint x: 767, endPoint y: 515, distance: 110.7
click at [707, 607] on span "23" at bounding box center [708, 605] width 27 height 27
type input "9/23/2025"
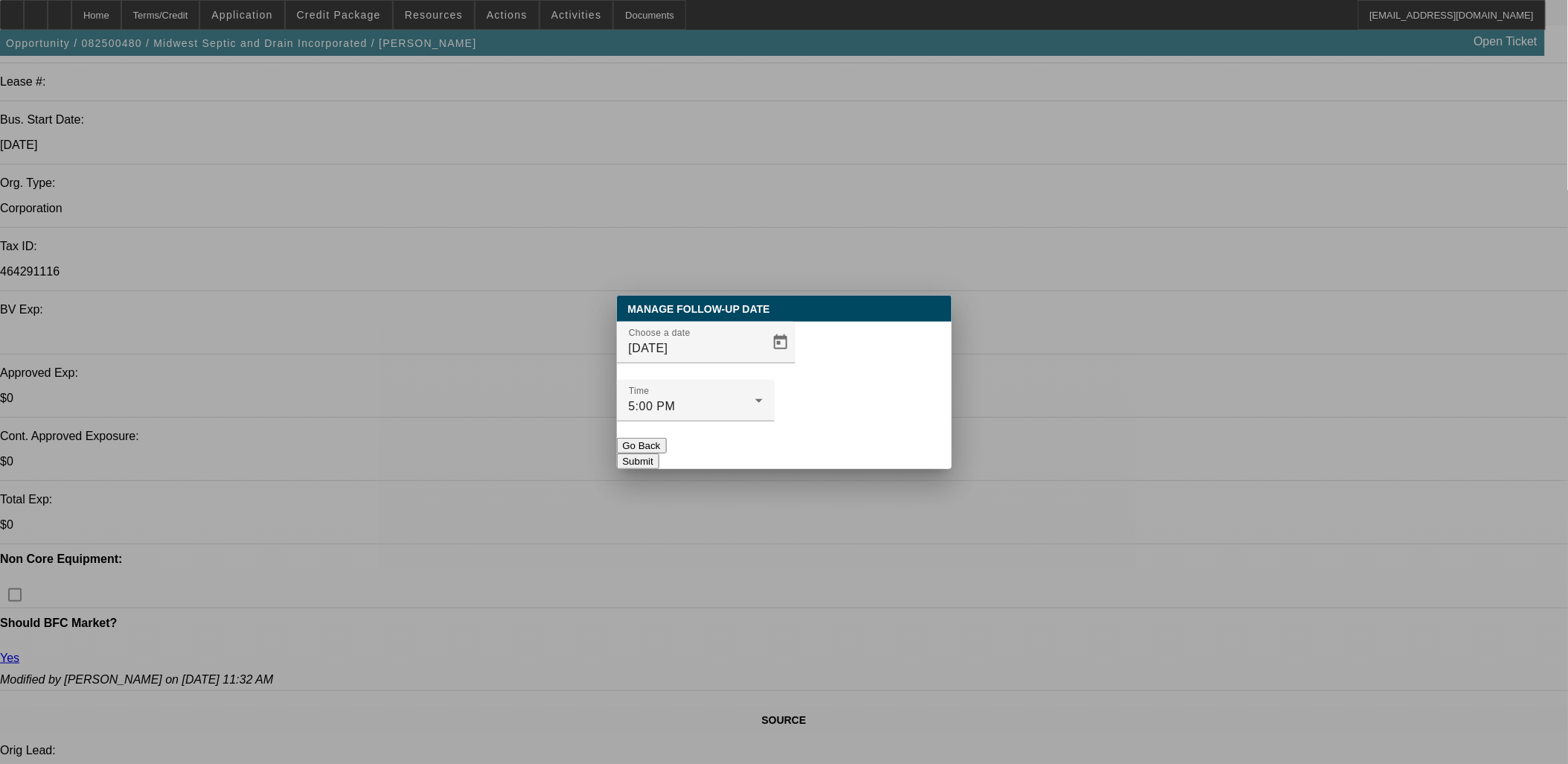
click at [659, 454] on button "Submit" at bounding box center [638, 461] width 42 height 15
